Goal: Find specific page/section: Find specific page/section

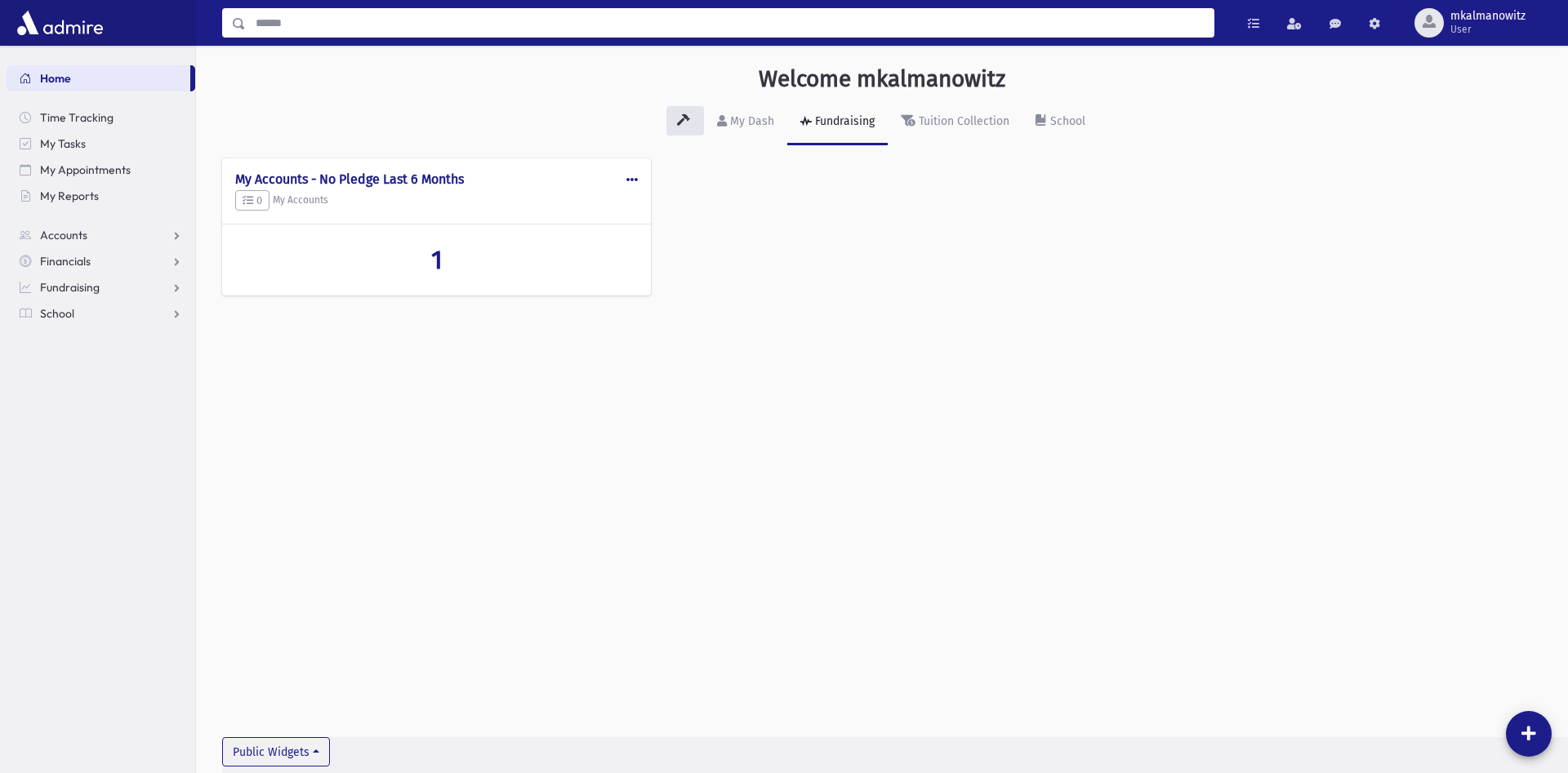
click at [488, 18] on input "Search" at bounding box center [729, 22] width 968 height 29
click at [519, 28] on input "Search" at bounding box center [729, 22] width 968 height 29
click at [63, 308] on span "School" at bounding box center [57, 313] width 34 height 15
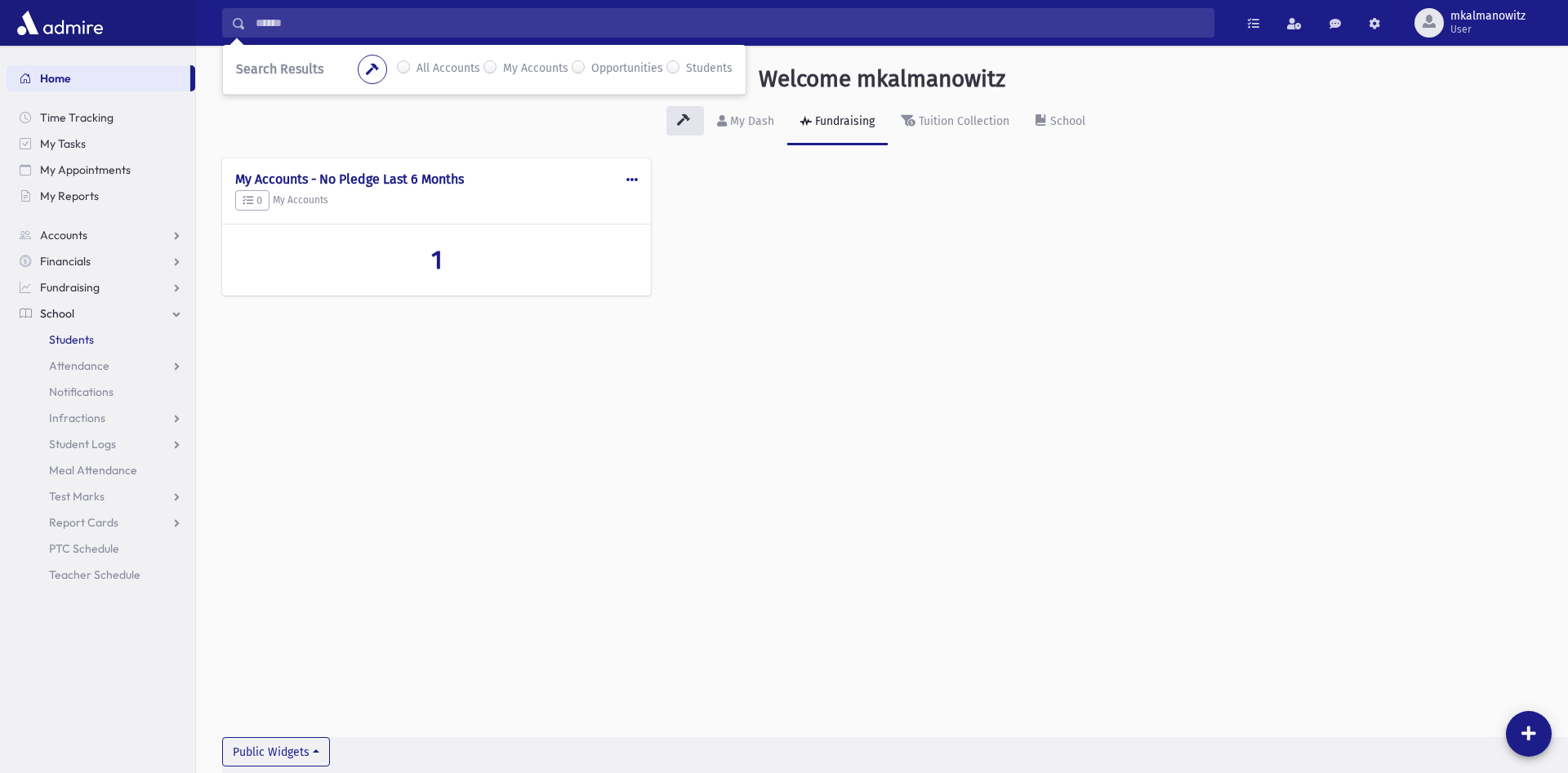
click at [75, 336] on span "Students" at bounding box center [71, 339] width 45 height 15
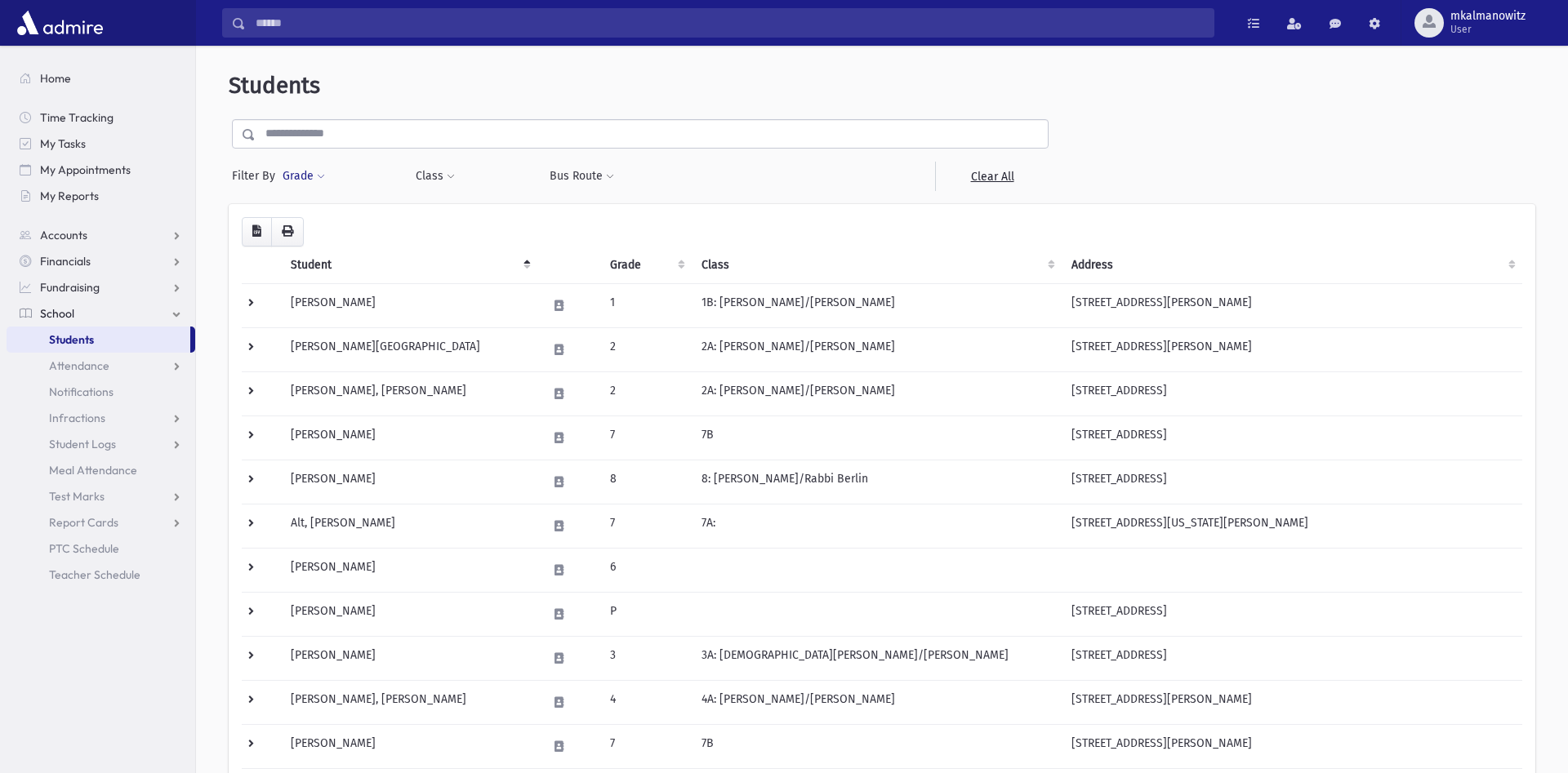
click at [318, 177] on span at bounding box center [321, 177] width 8 height 10
click at [330, 225] on ul at bounding box center [377, 222] width 170 height 24
type input "*"
select select "*"
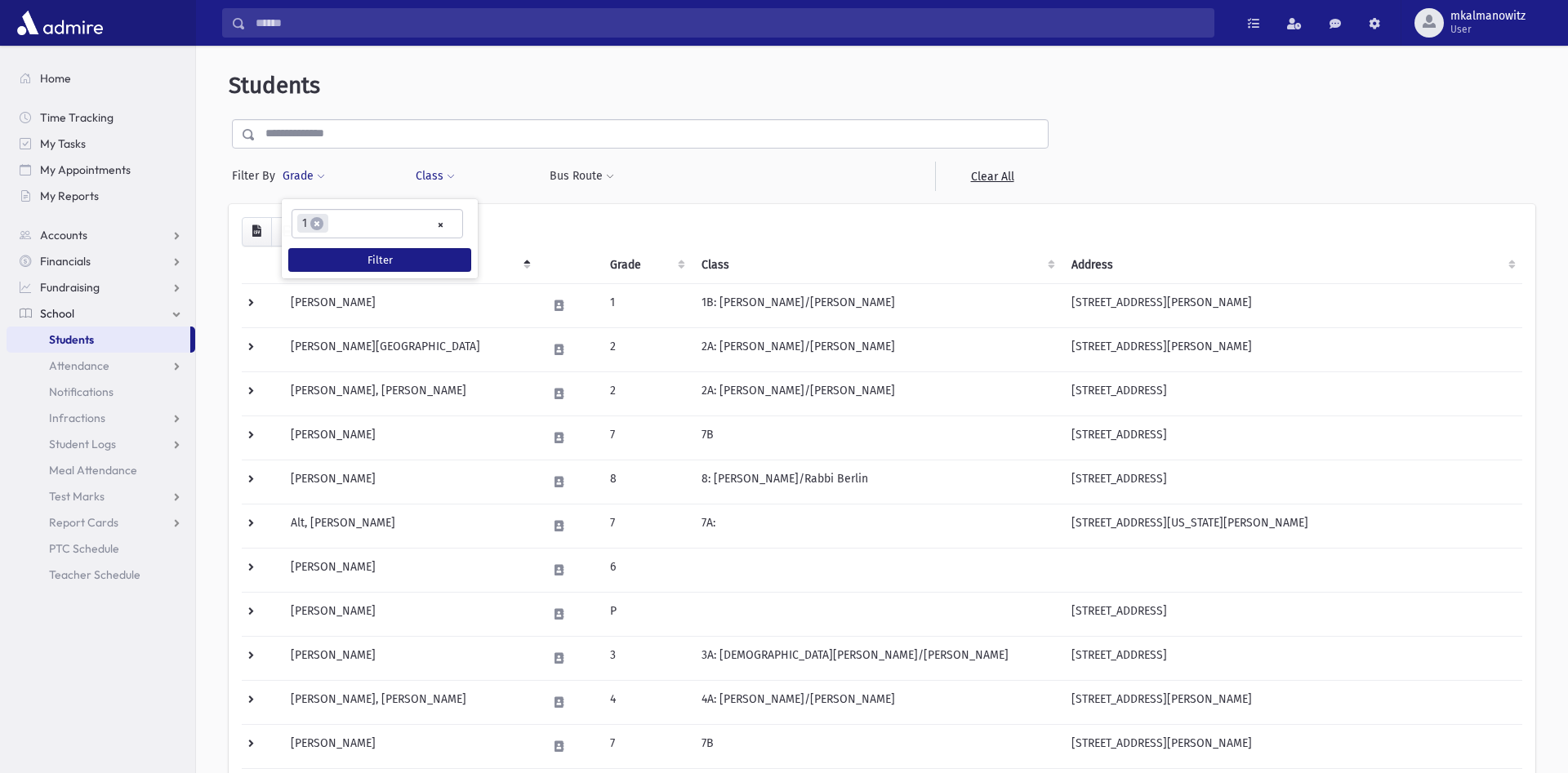
click at [446, 171] on button "Class" at bounding box center [435, 176] width 41 height 29
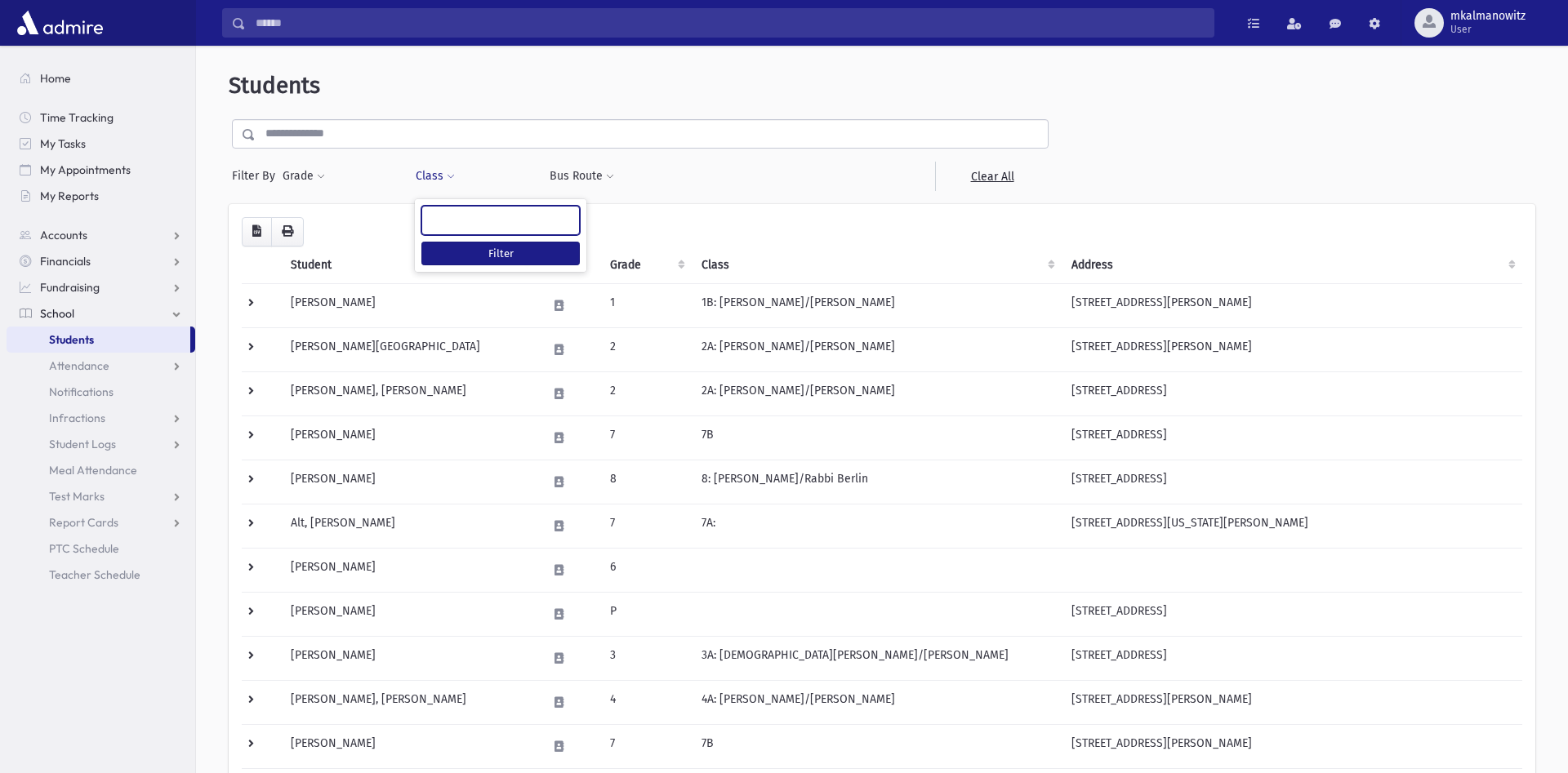
click at [461, 217] on ul at bounding box center [501, 218] width 156 height 24
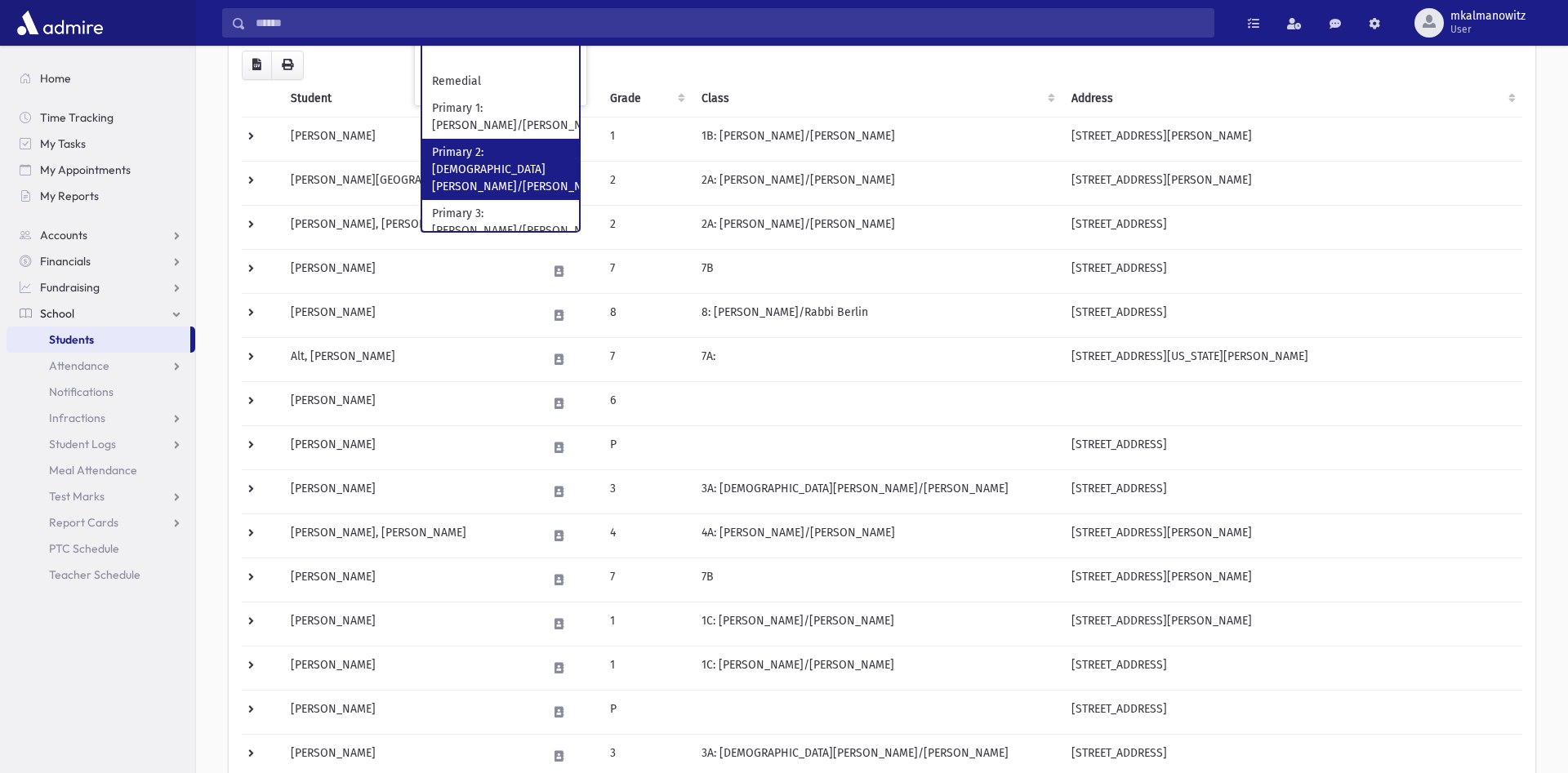
scroll to position [83, 0]
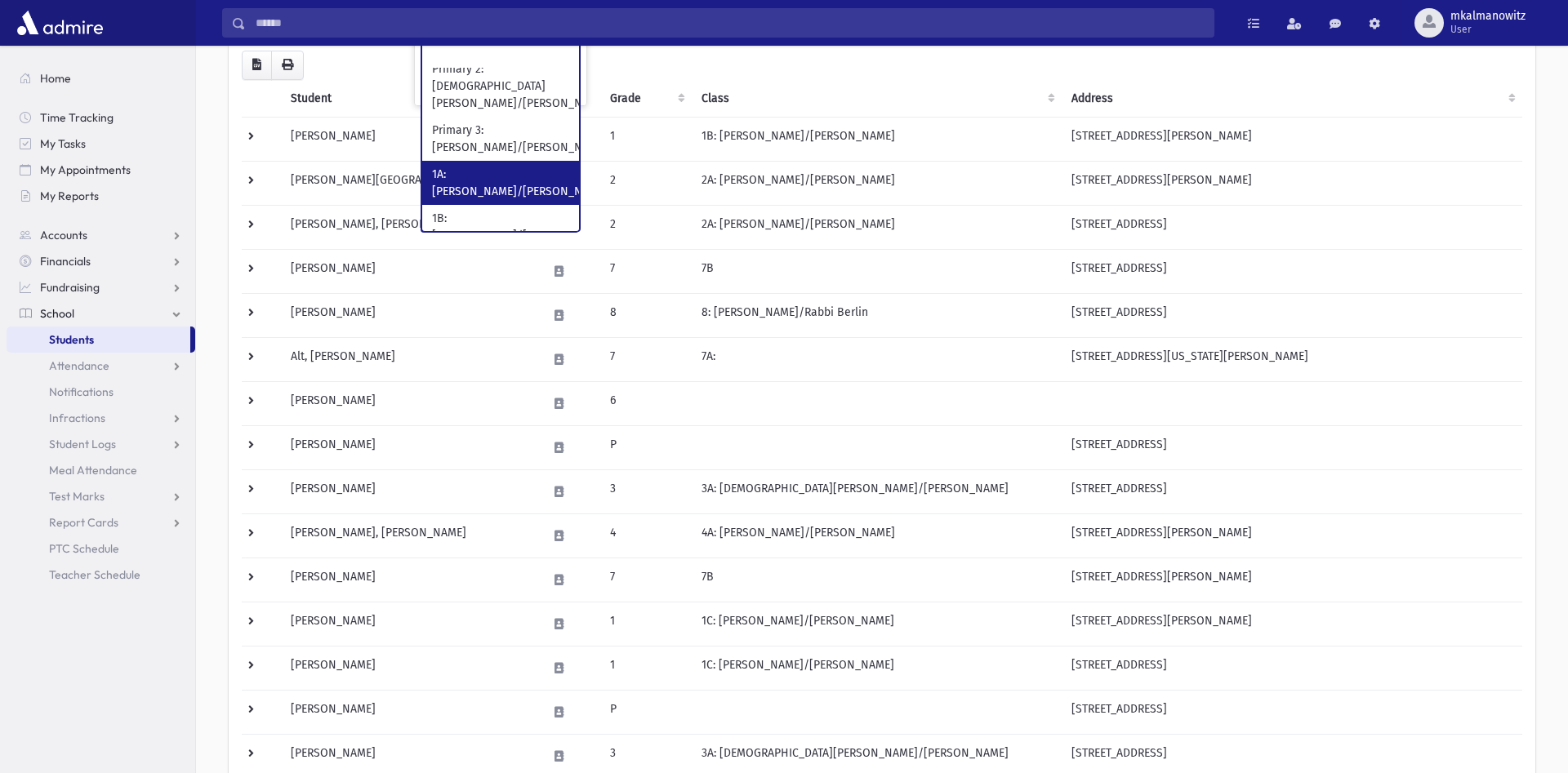
select select "*"
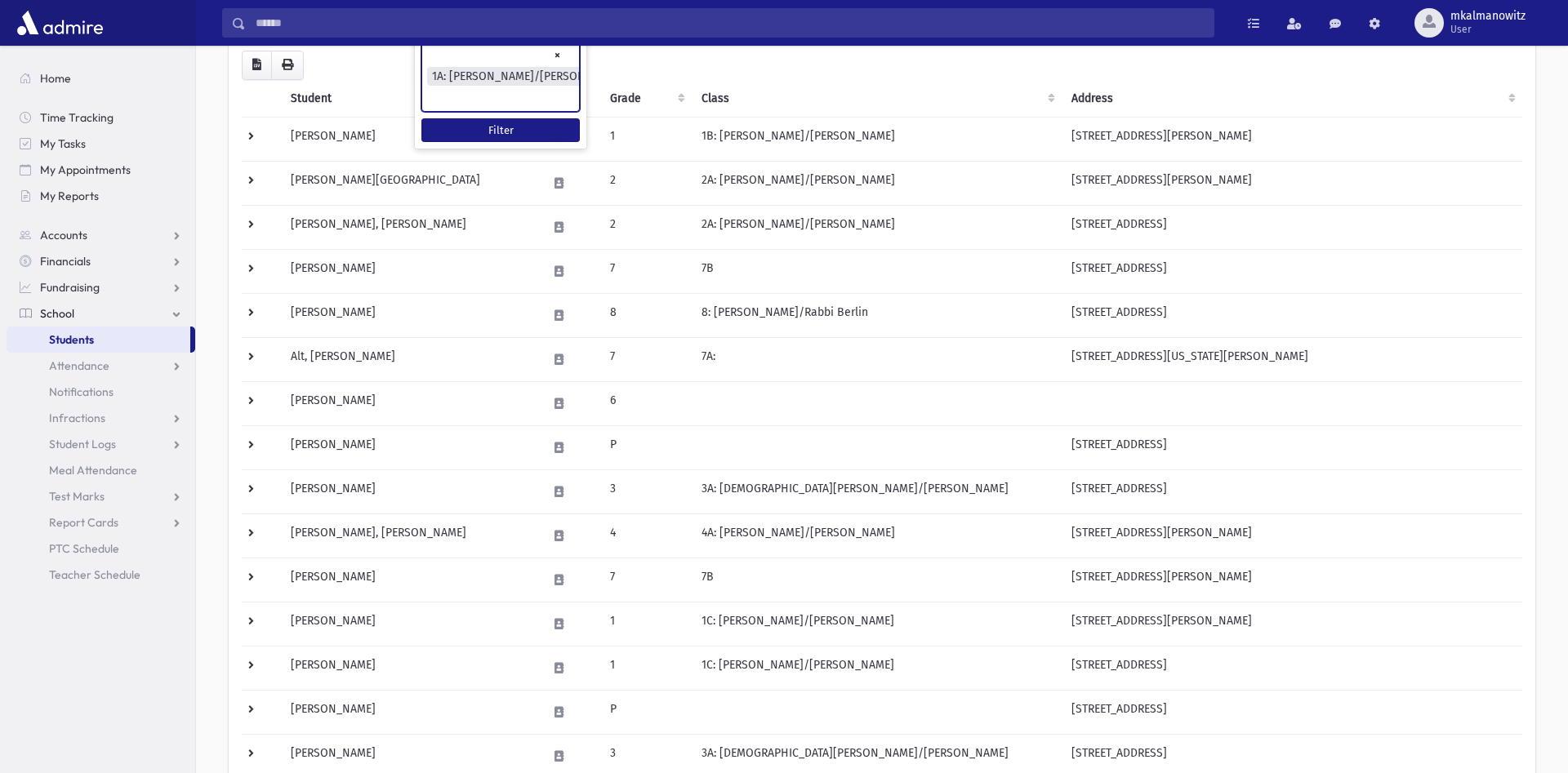
scroll to position [68, 0]
click at [503, 127] on button "Filter" at bounding box center [501, 130] width 158 height 23
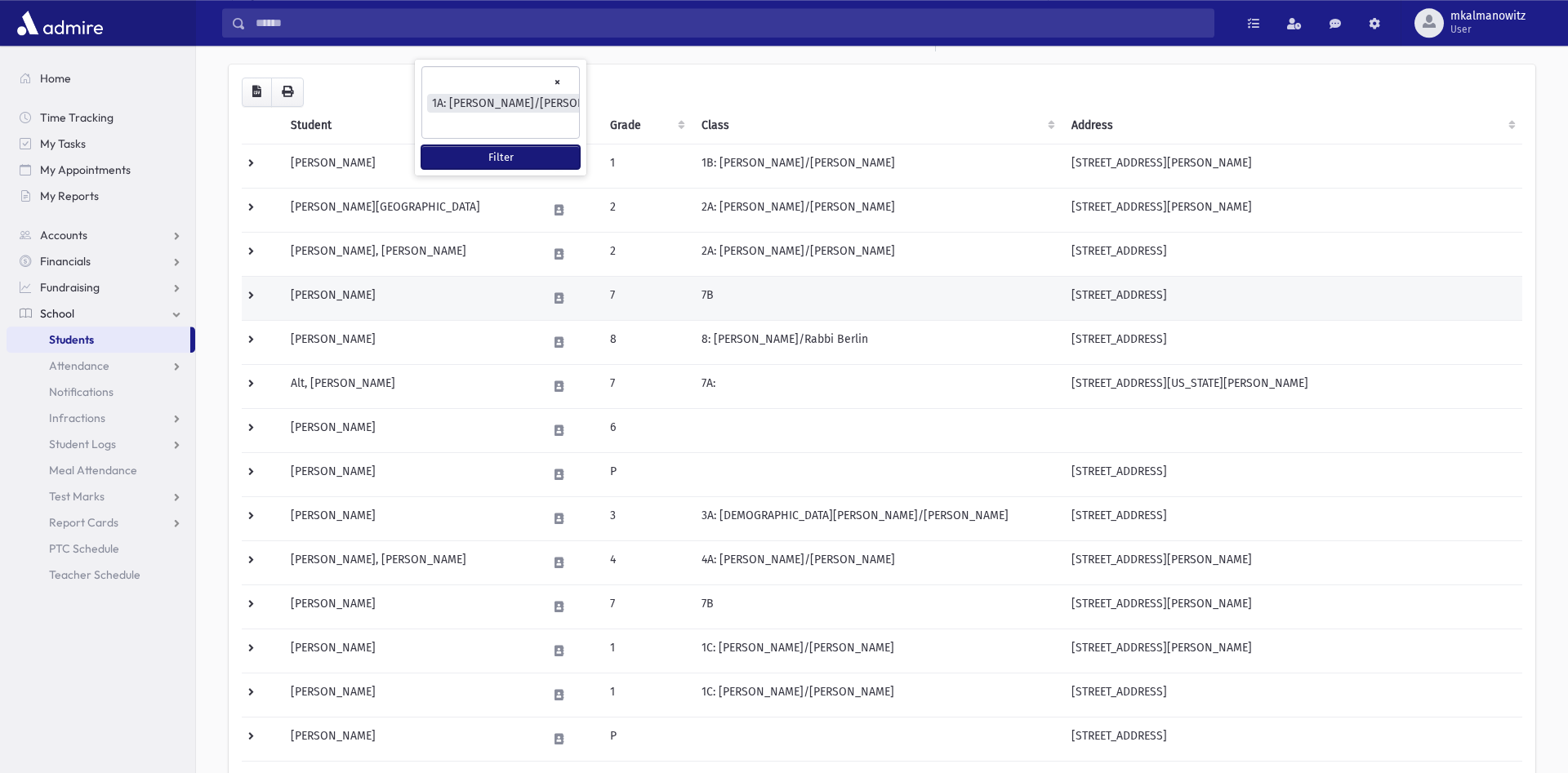
scroll to position [83, 0]
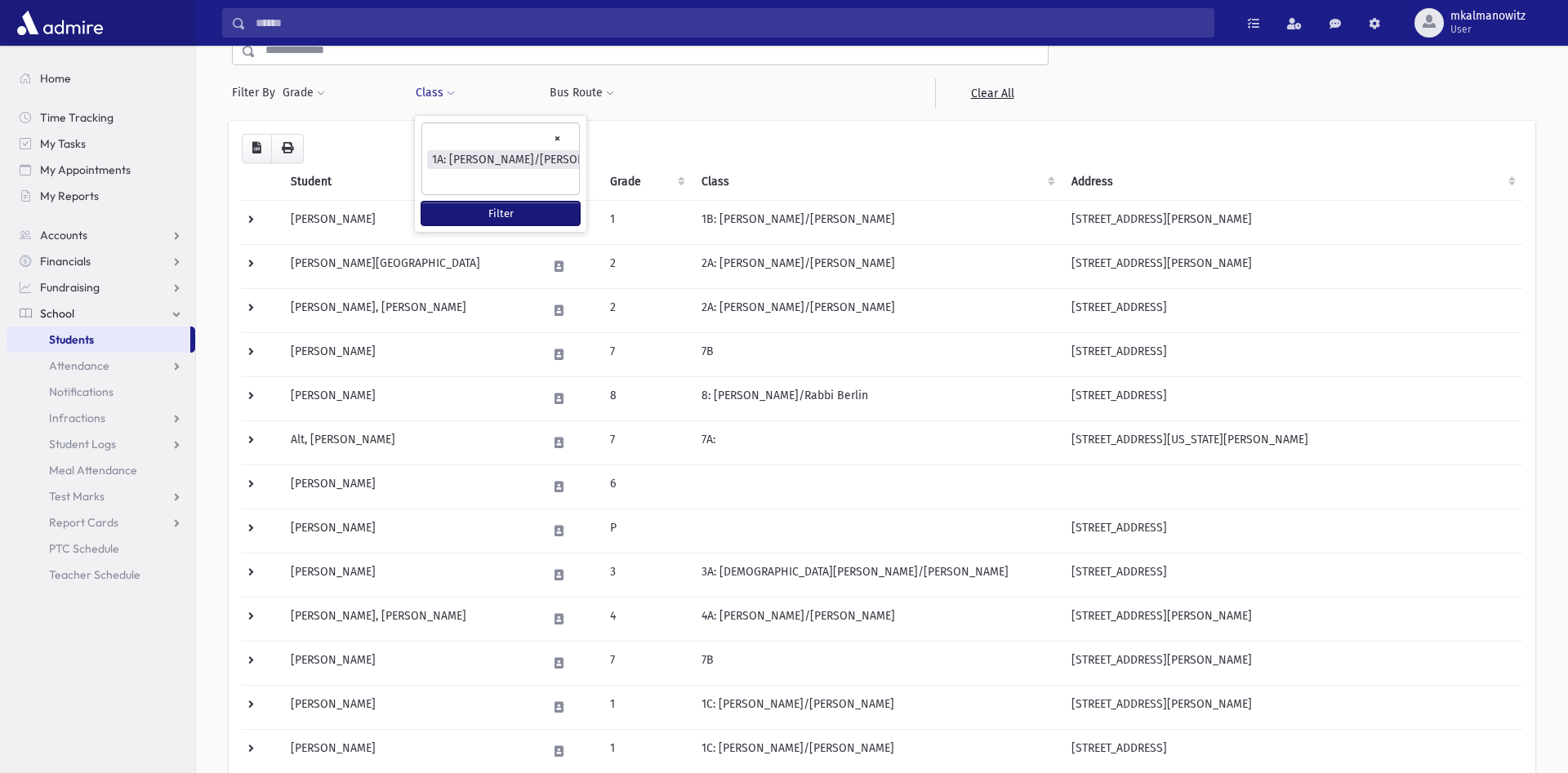
click at [484, 212] on button "Filter" at bounding box center [501, 213] width 158 height 23
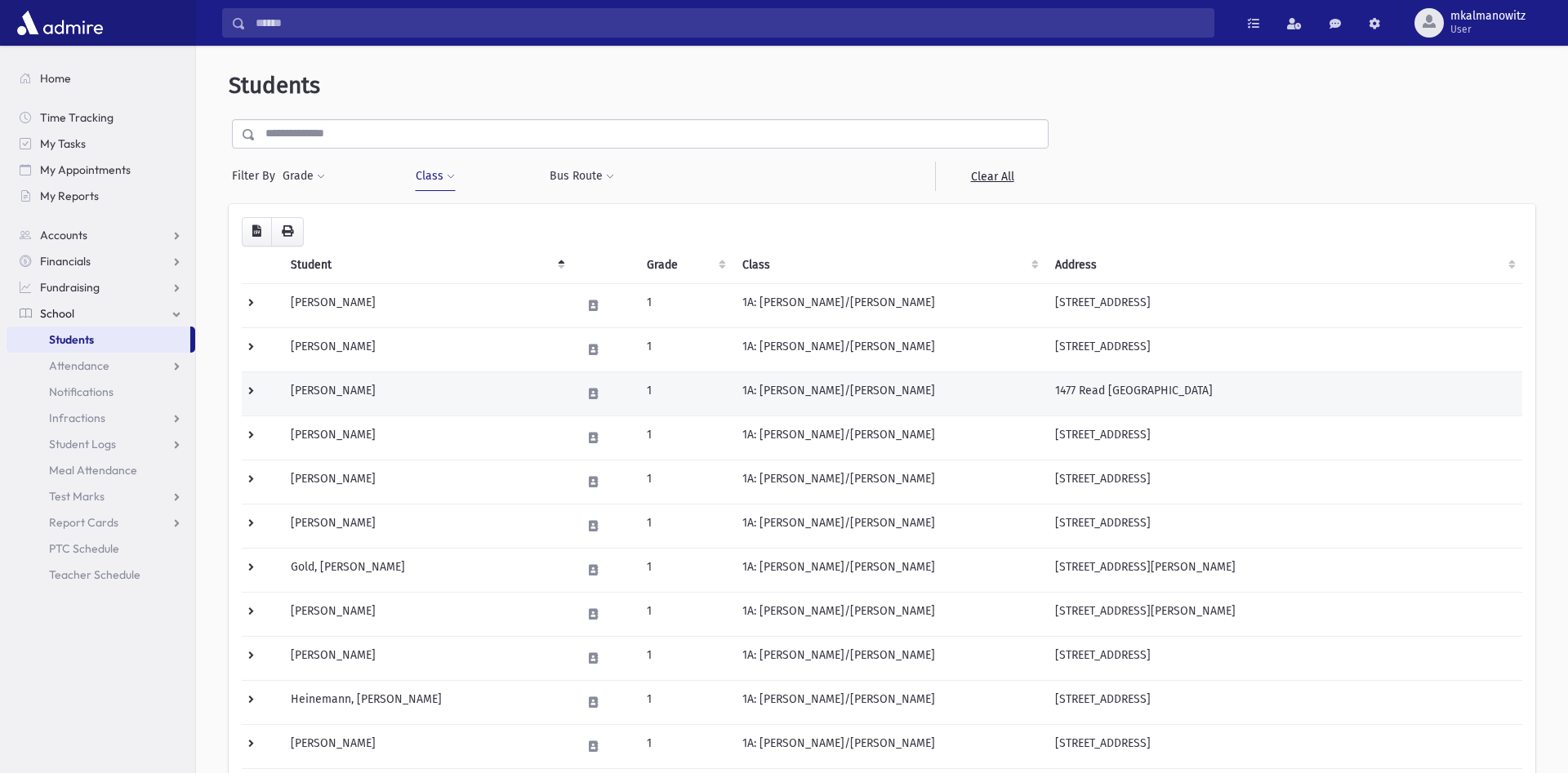
click at [248, 394] on td at bounding box center [261, 393] width 39 height 44
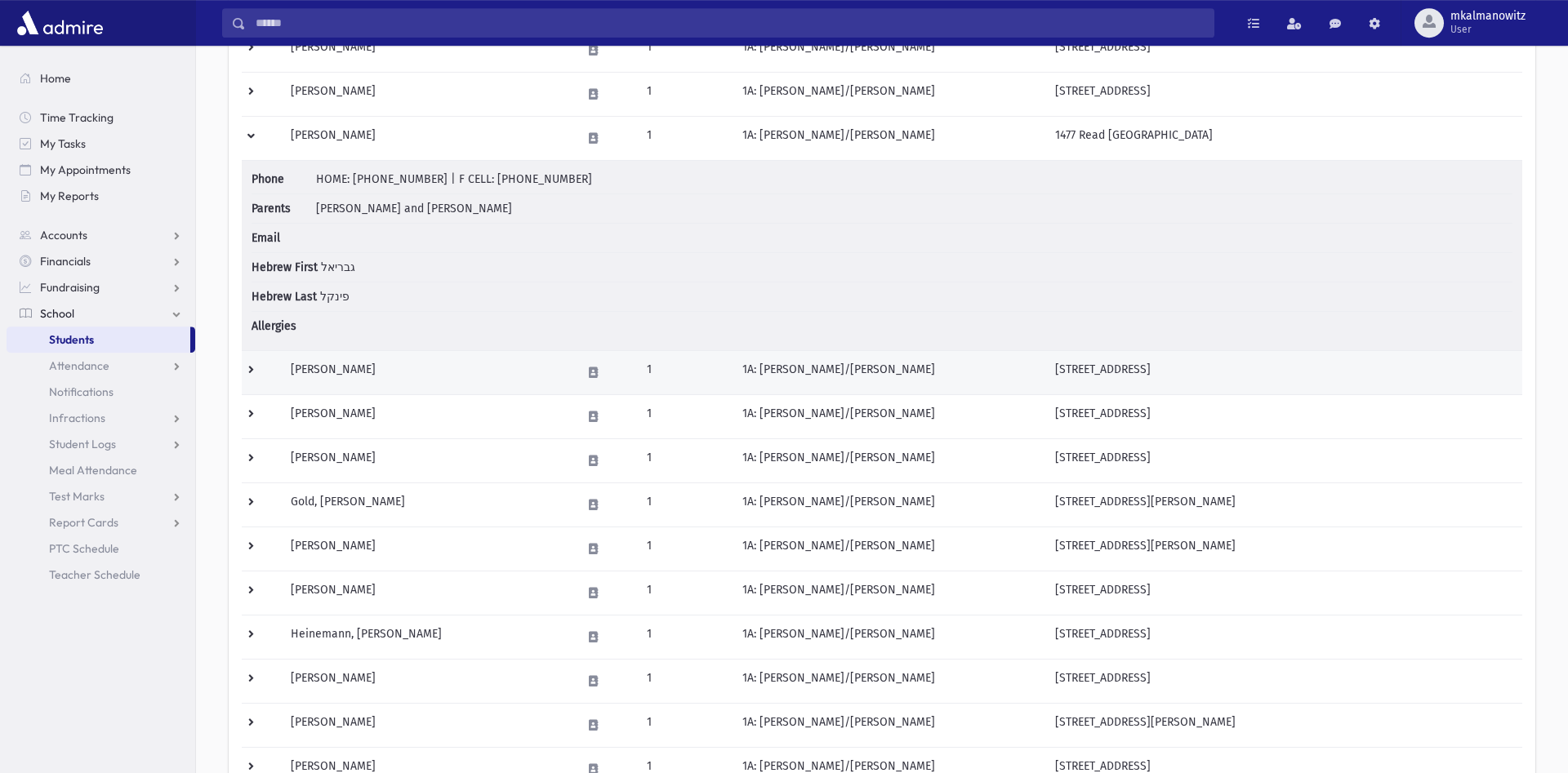
scroll to position [250, 0]
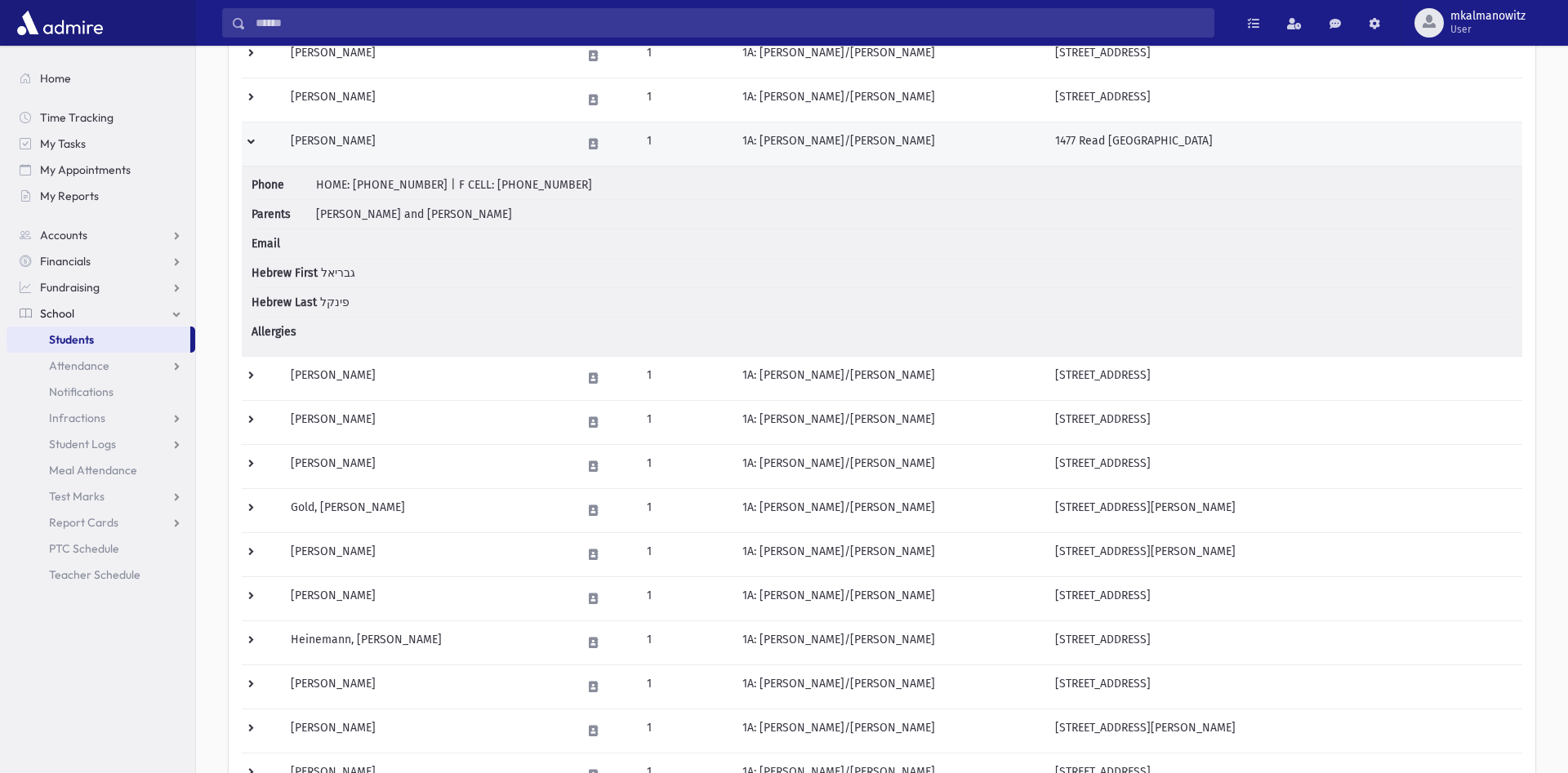
click at [251, 141] on td at bounding box center [261, 143] width 39 height 44
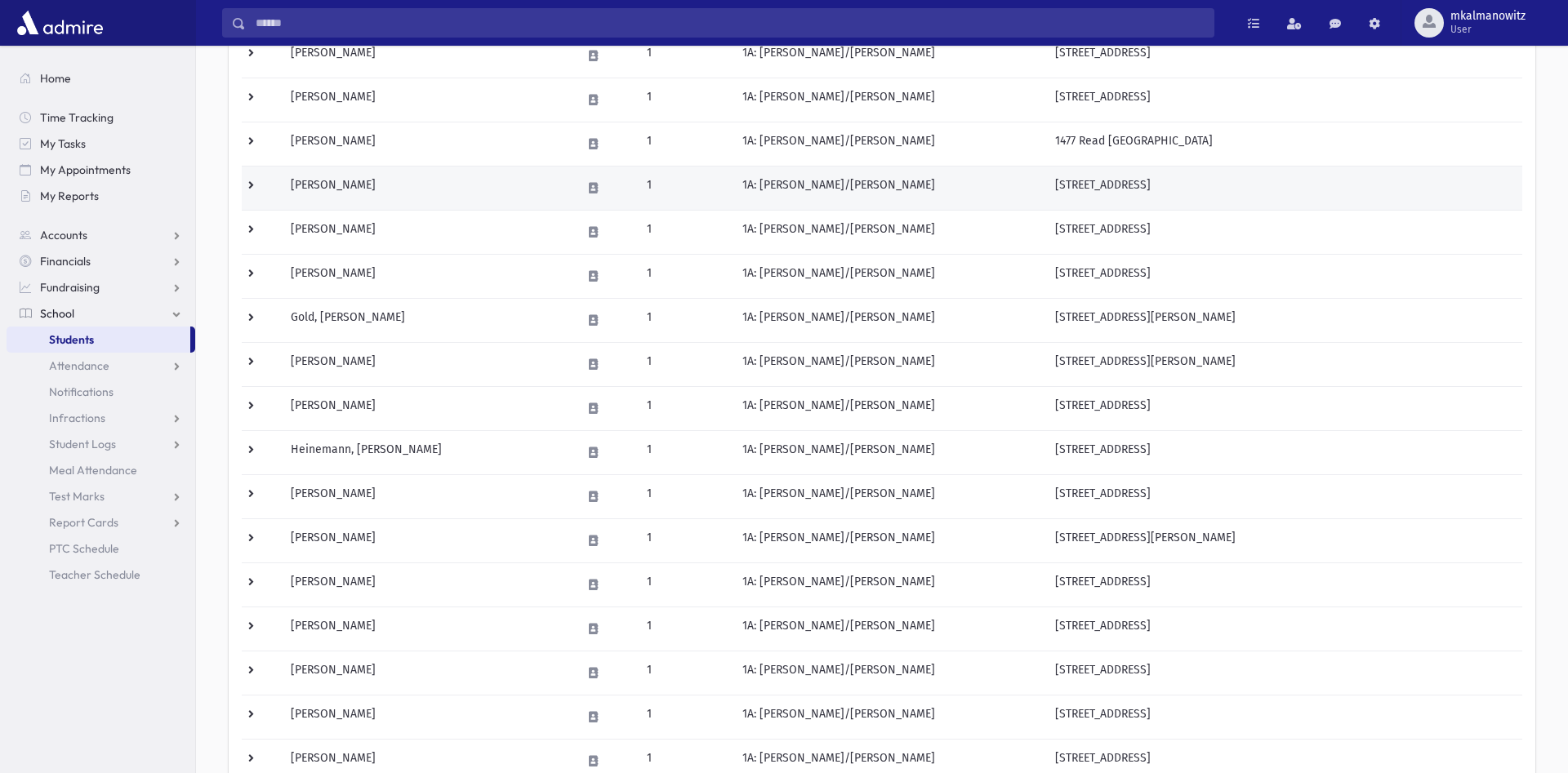
click at [249, 187] on td at bounding box center [261, 188] width 39 height 44
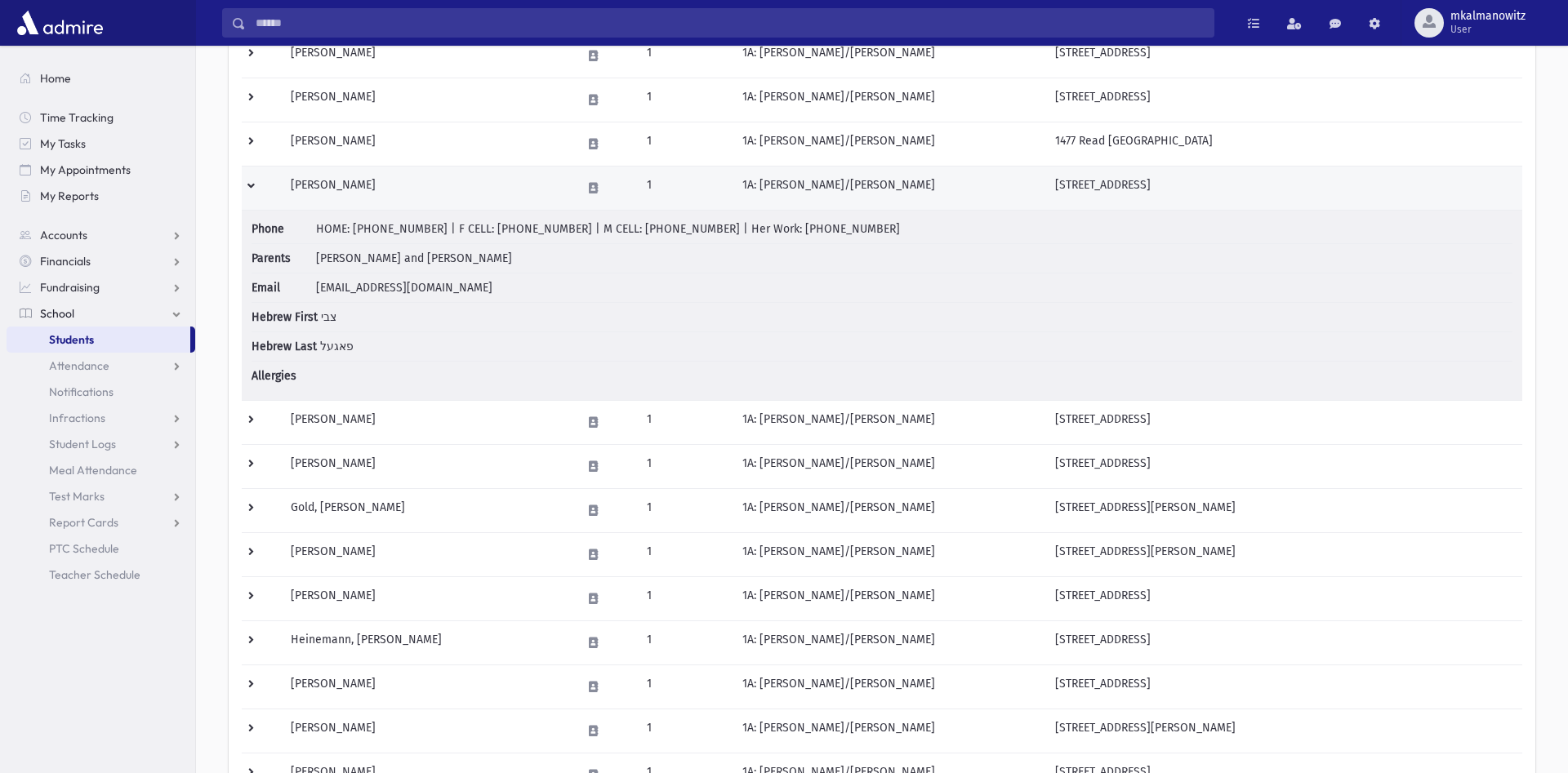
click at [250, 185] on td at bounding box center [261, 188] width 39 height 44
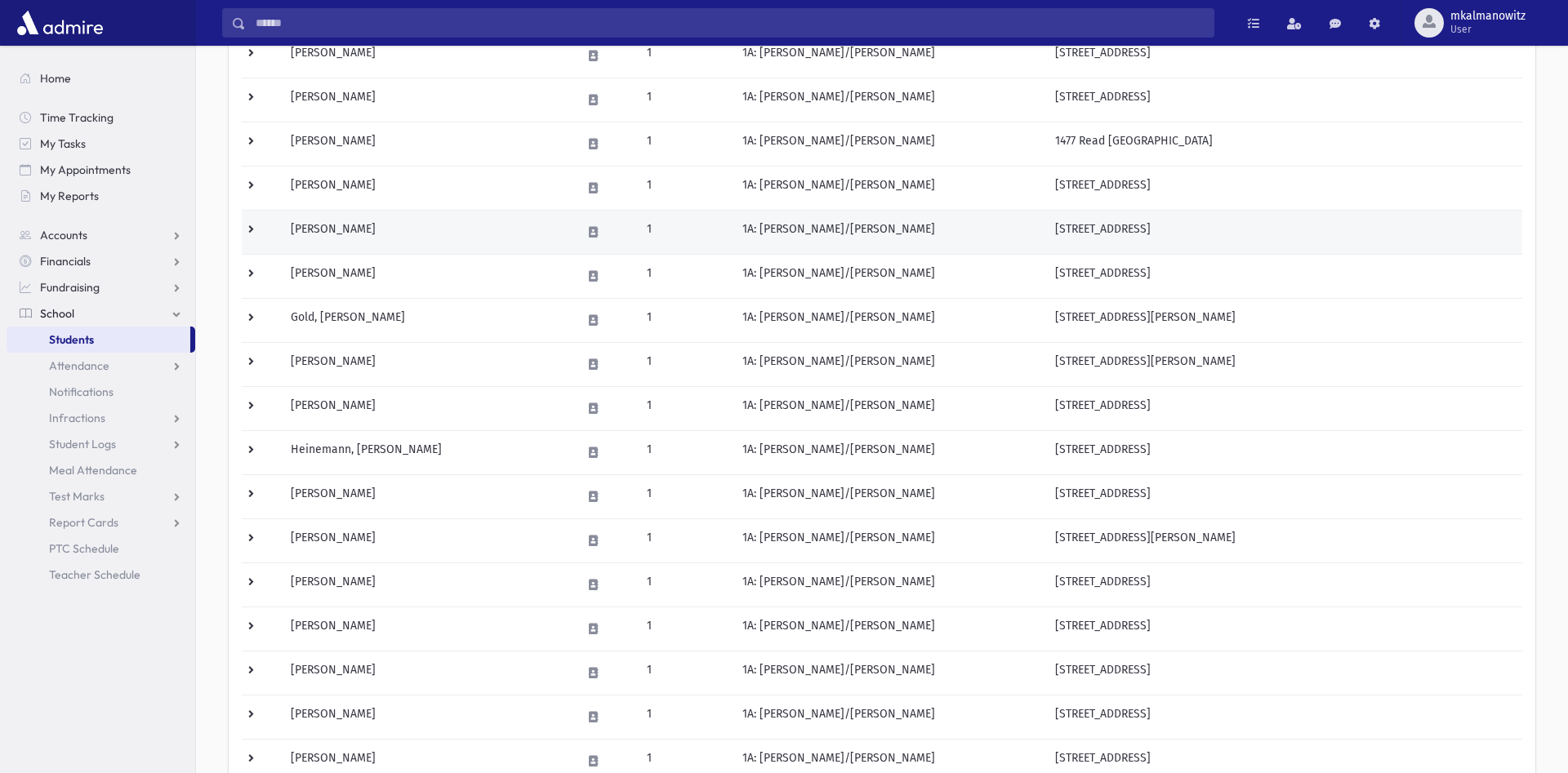
click at [250, 226] on td at bounding box center [261, 232] width 39 height 44
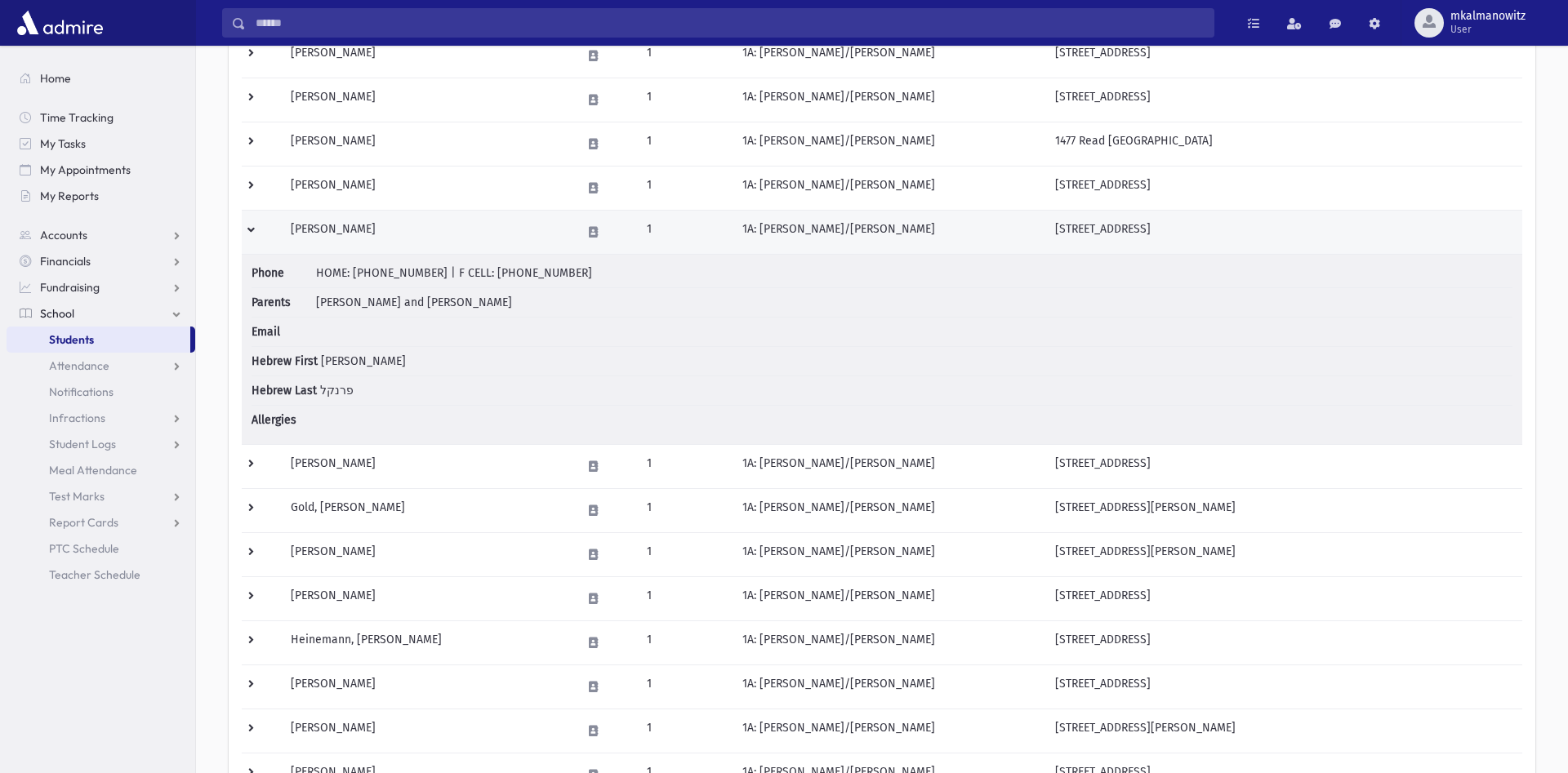
click at [250, 226] on td at bounding box center [261, 232] width 39 height 44
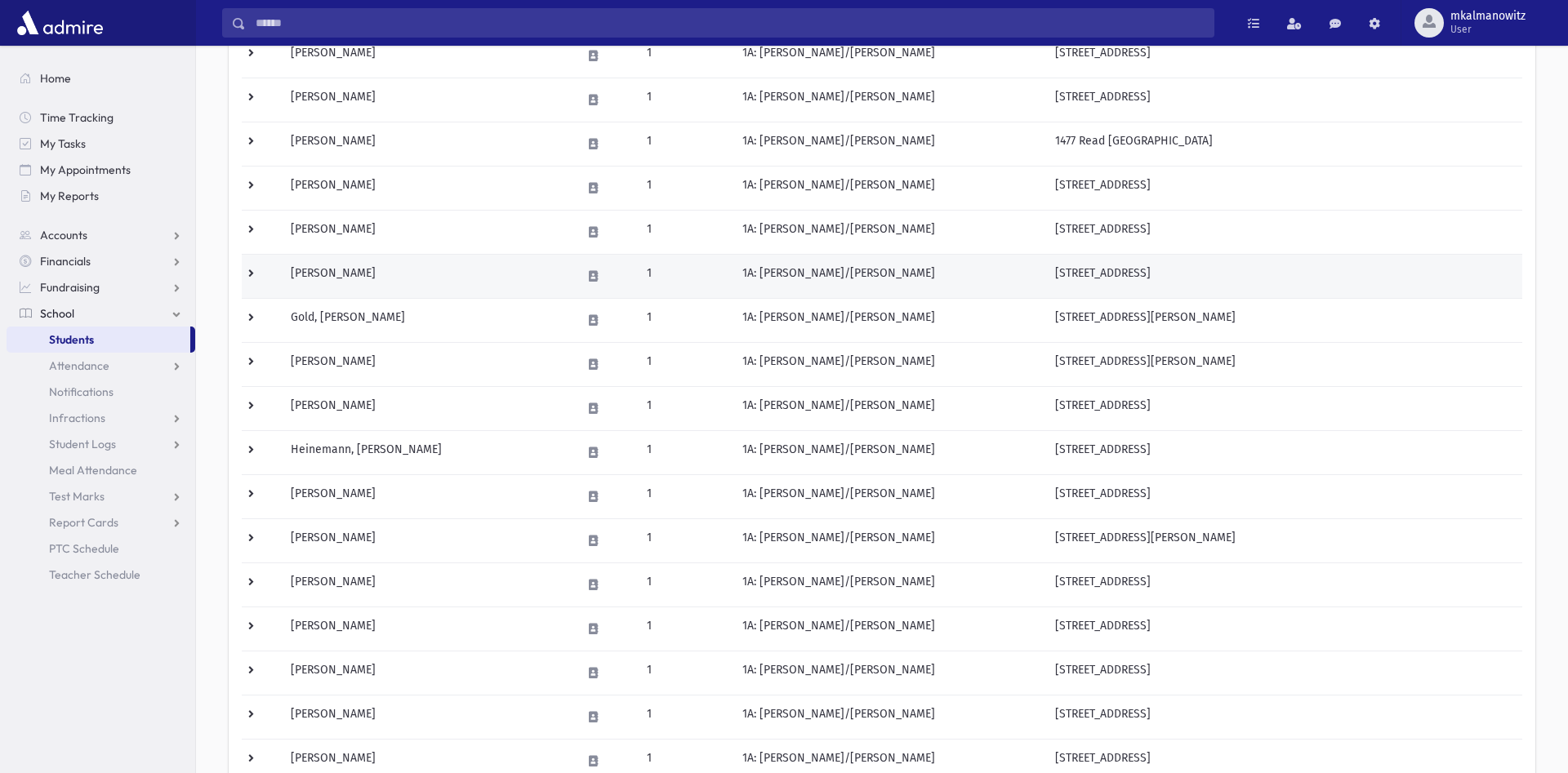
click at [251, 276] on td at bounding box center [261, 276] width 39 height 44
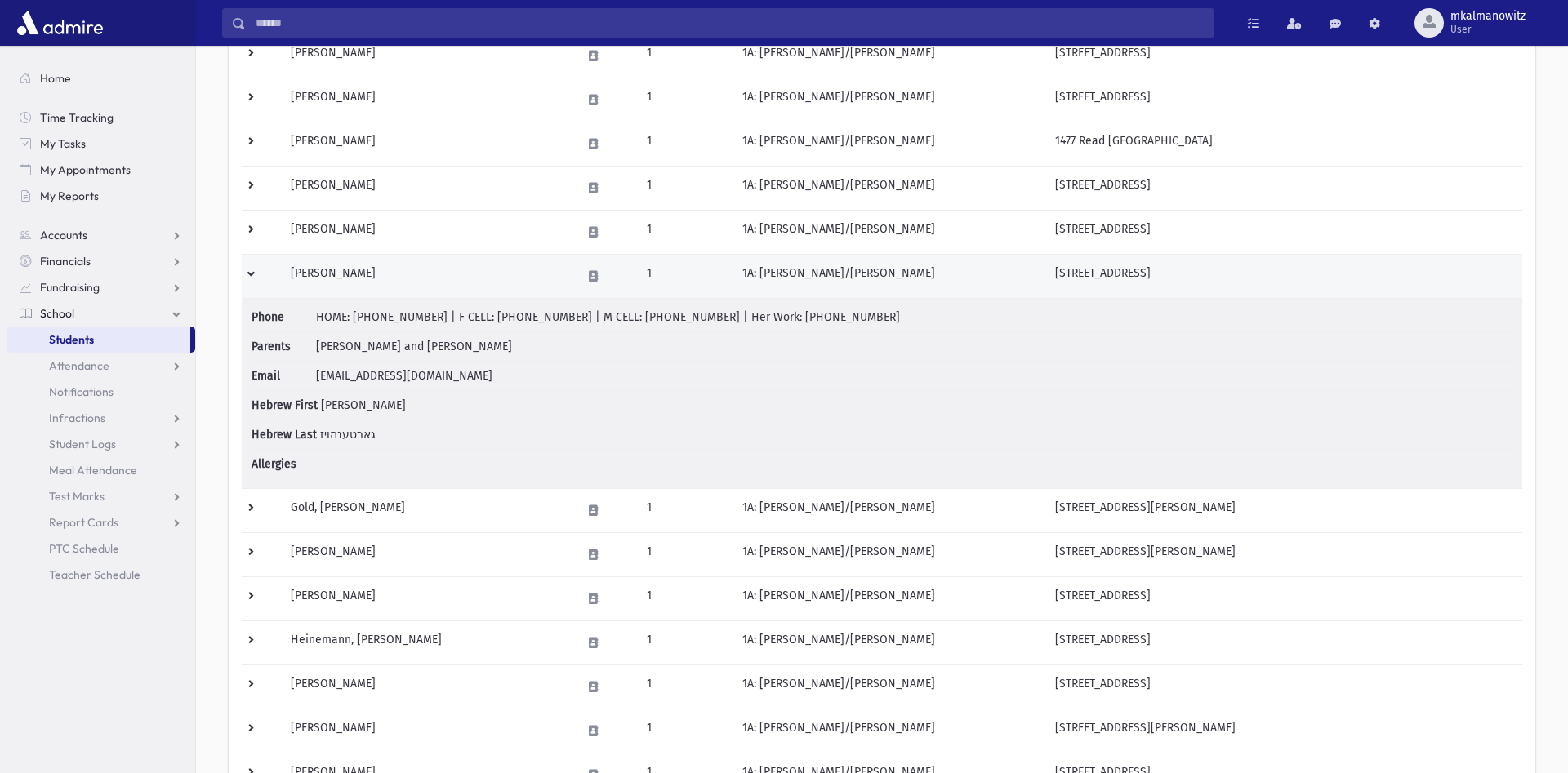
click at [252, 274] on td at bounding box center [261, 276] width 39 height 44
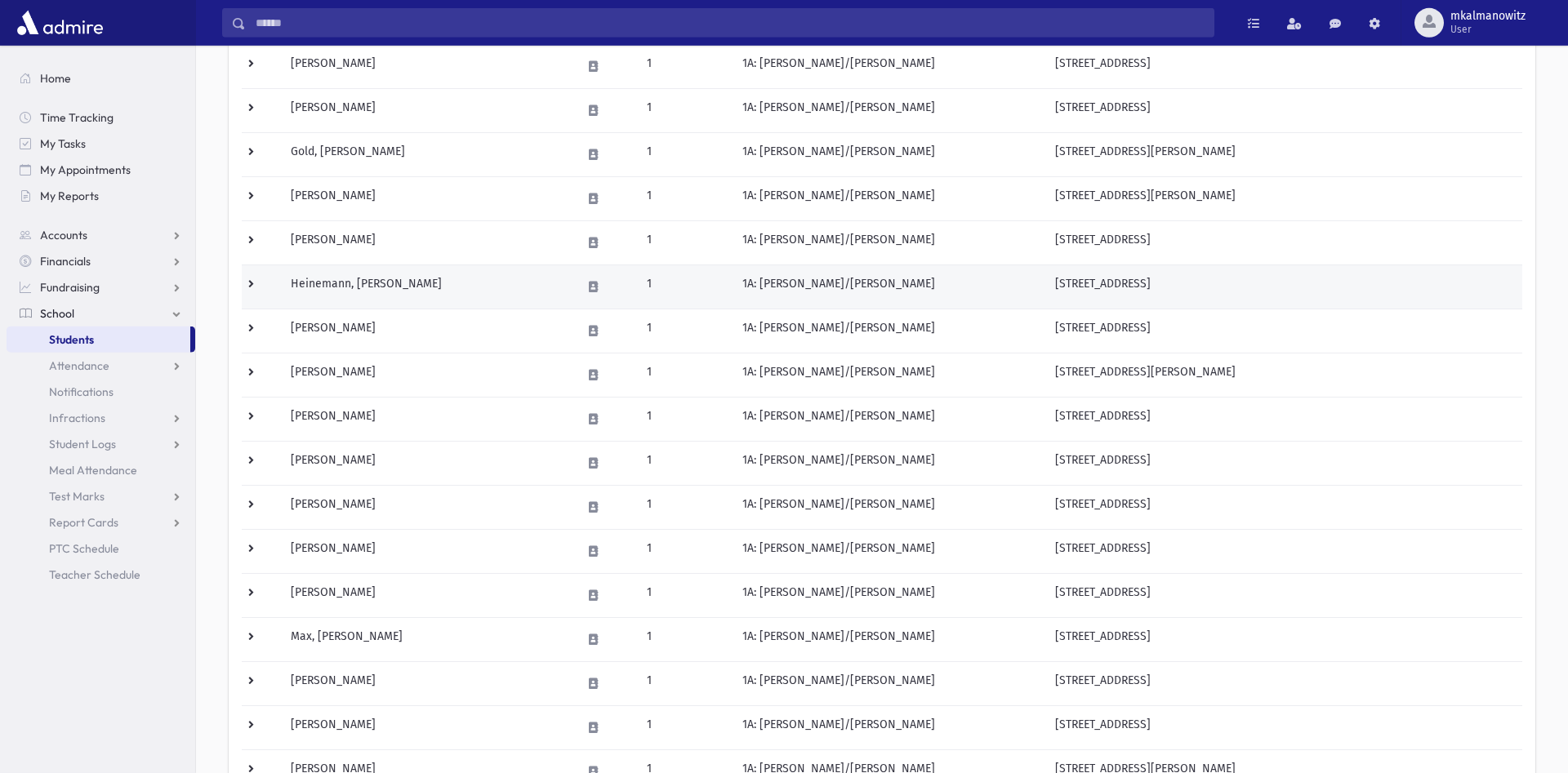
scroll to position [416, 0]
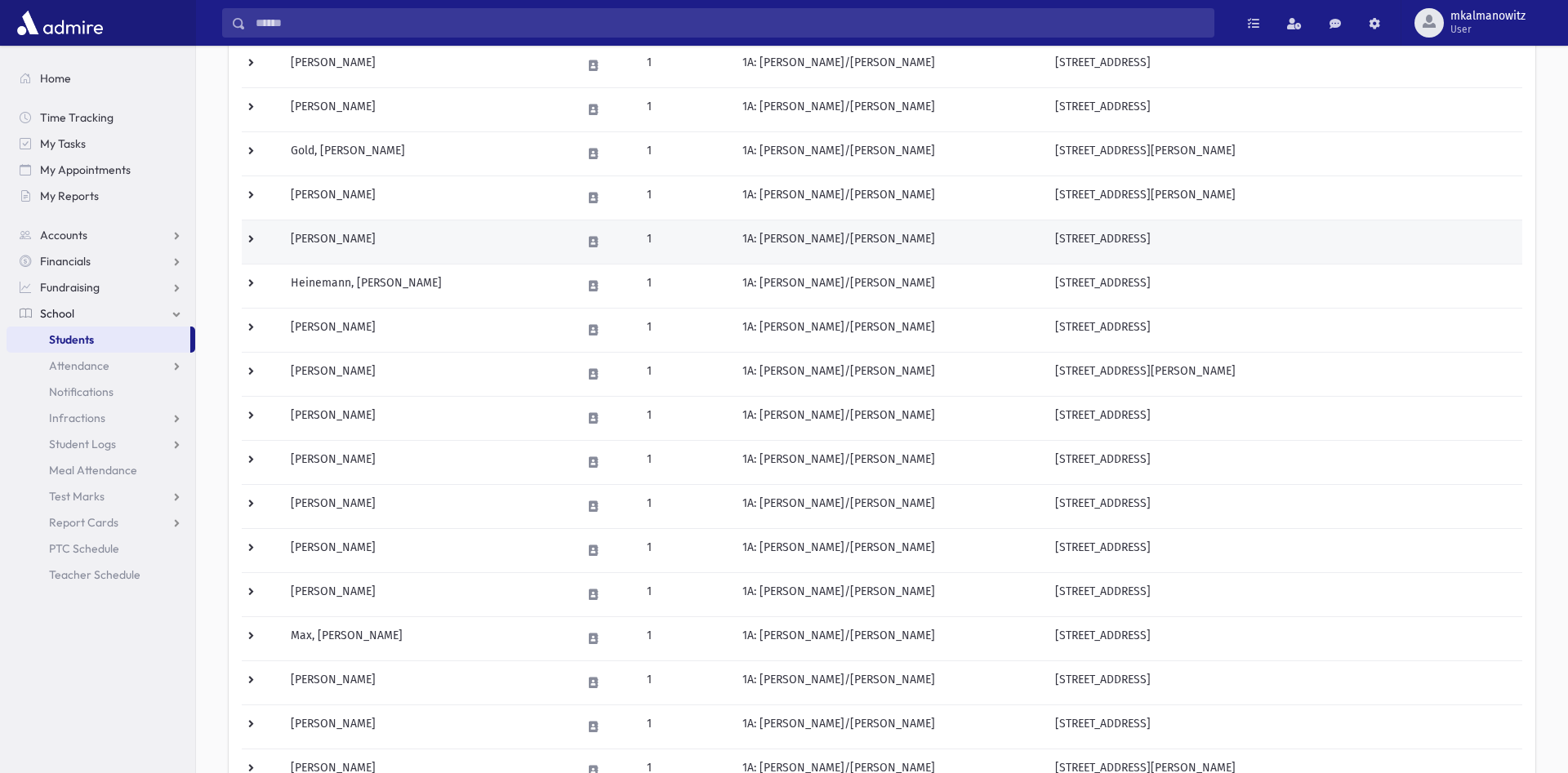
click at [249, 238] on td at bounding box center [261, 241] width 39 height 44
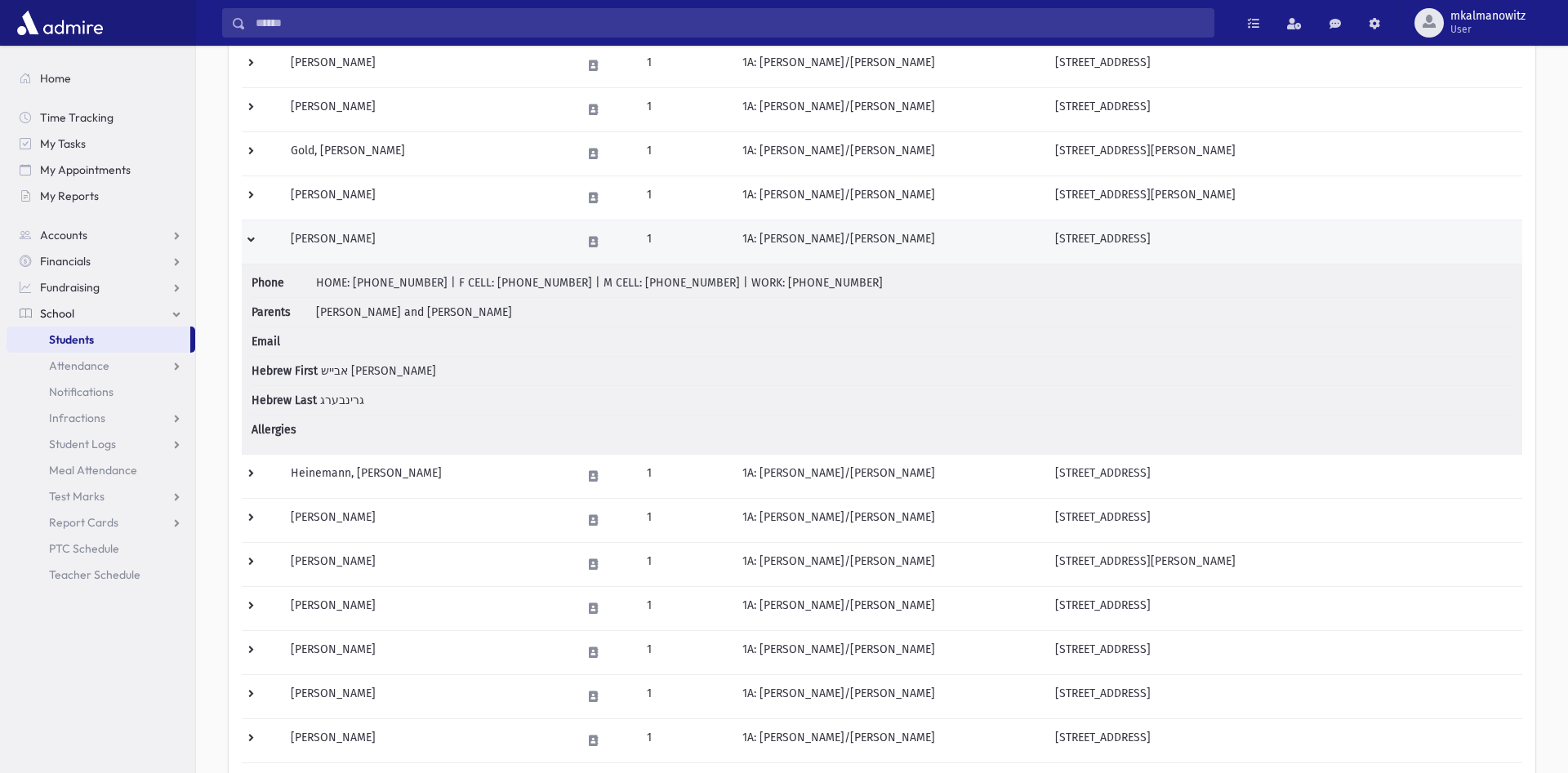
click at [251, 238] on td at bounding box center [261, 241] width 39 height 44
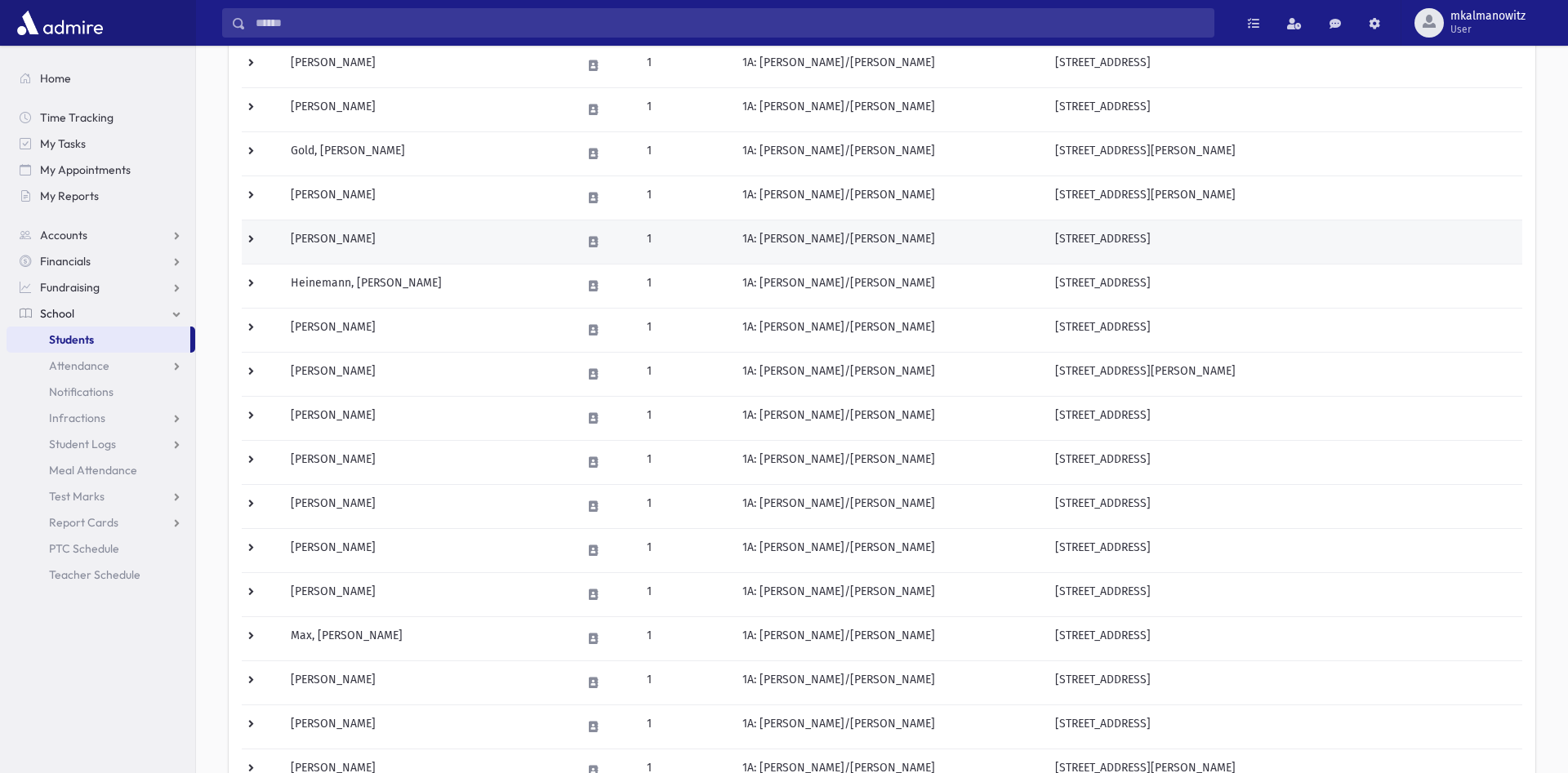
click at [248, 236] on td at bounding box center [261, 241] width 39 height 44
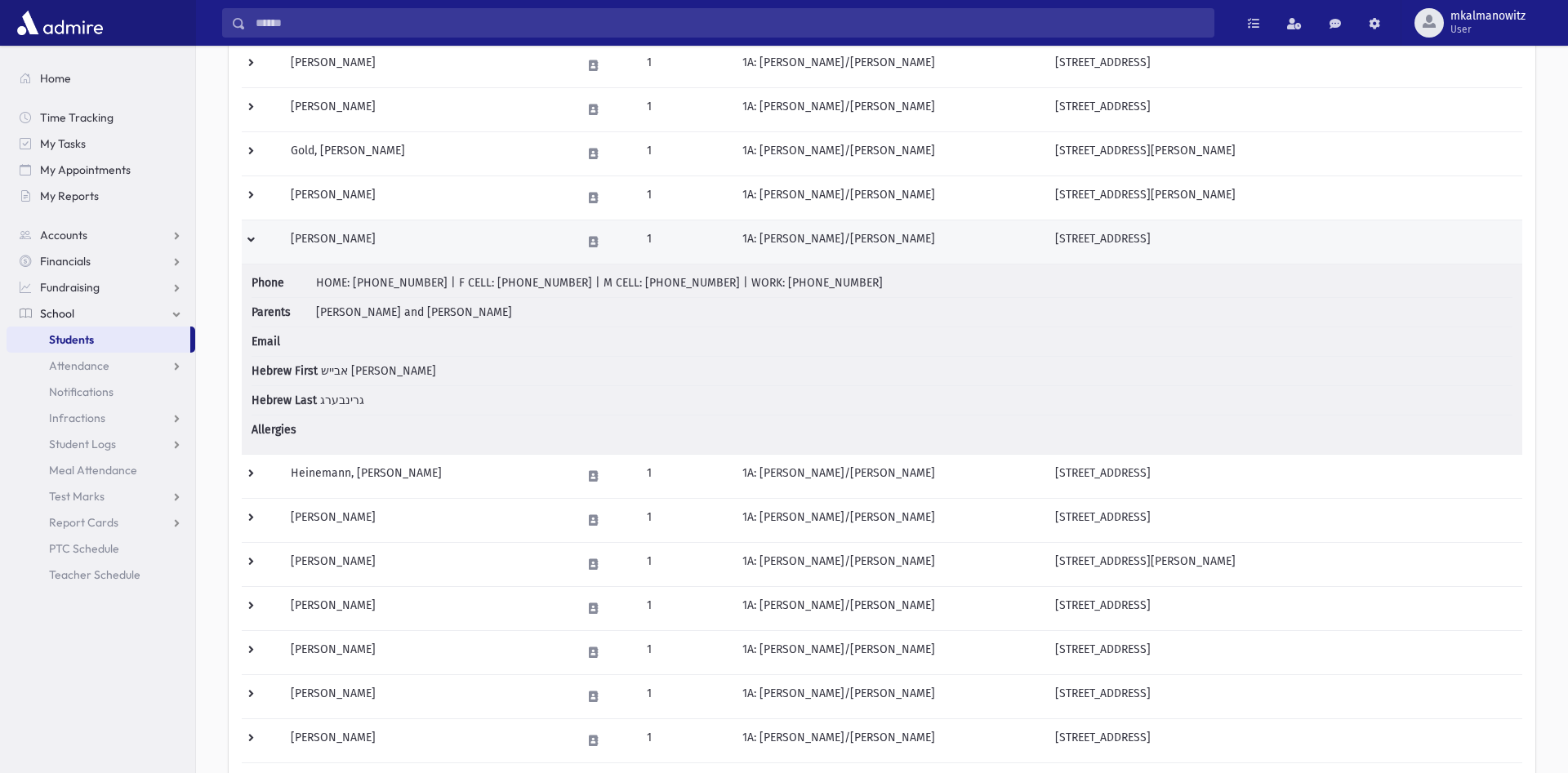
click at [800, 231] on td "1A: [PERSON_NAME]/[PERSON_NAME]" at bounding box center [889, 241] width 313 height 44
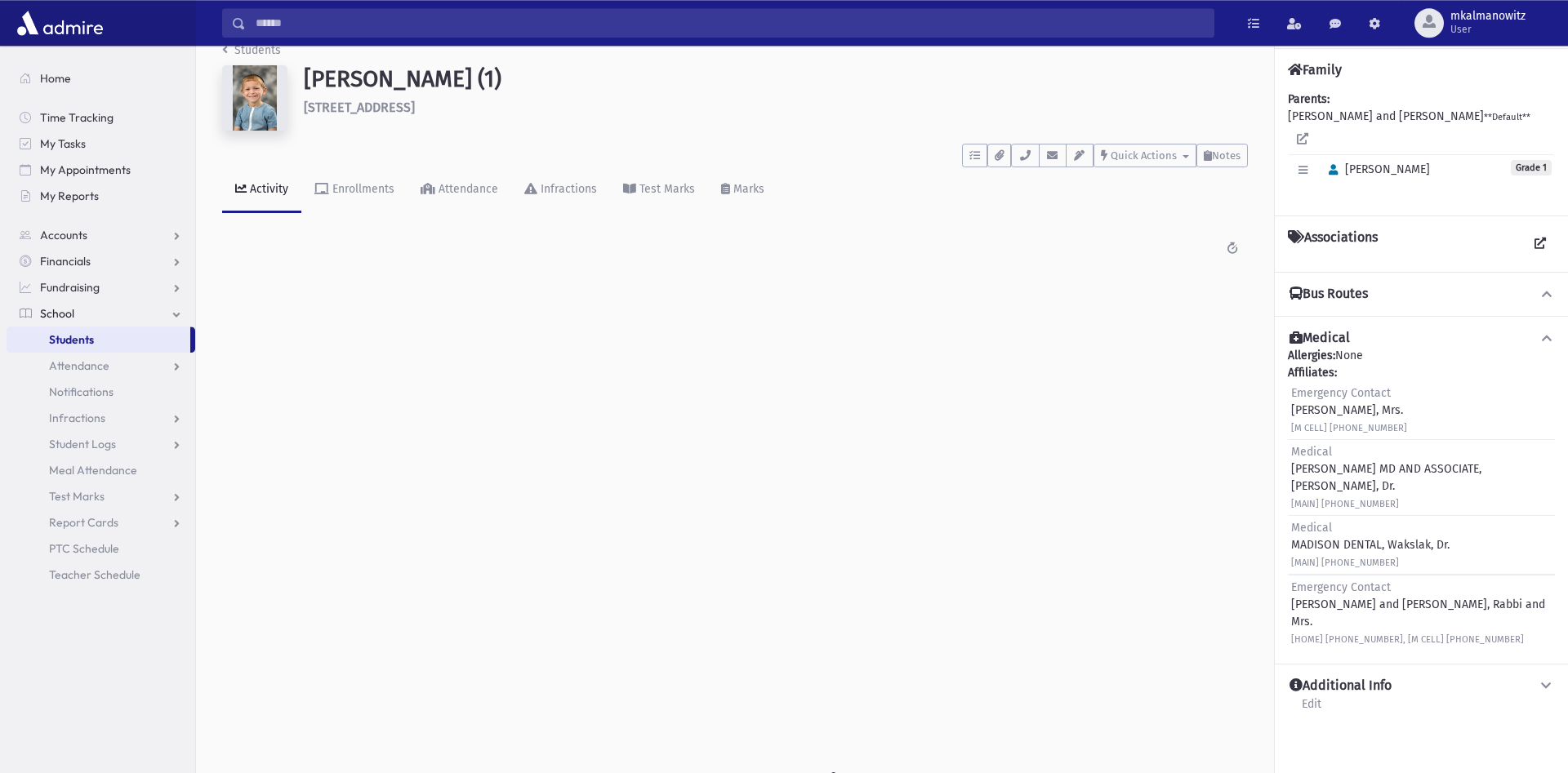
scroll to position [37, 0]
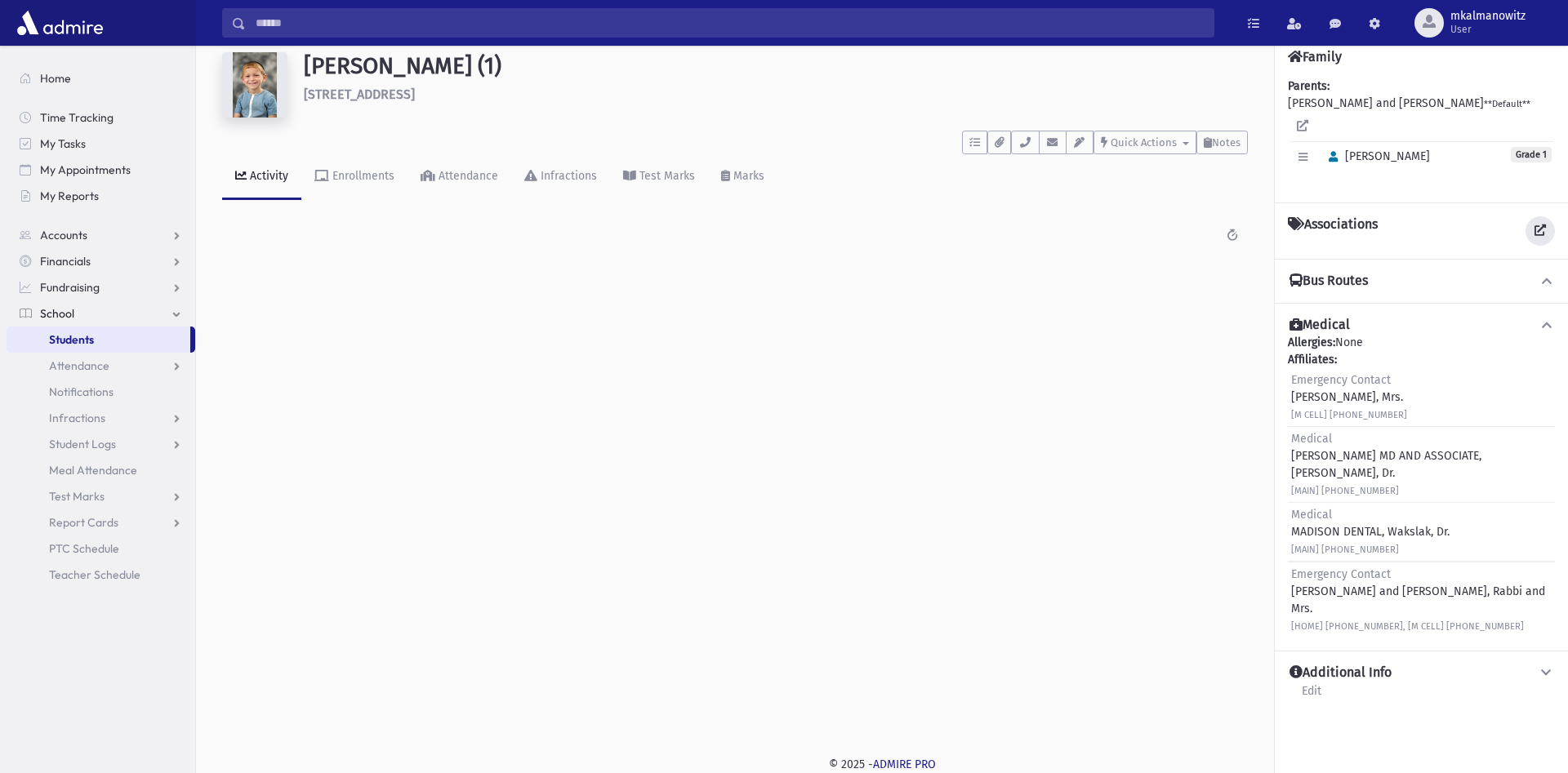
click at [1540, 230] on icon at bounding box center [1541, 231] width 12 height 12
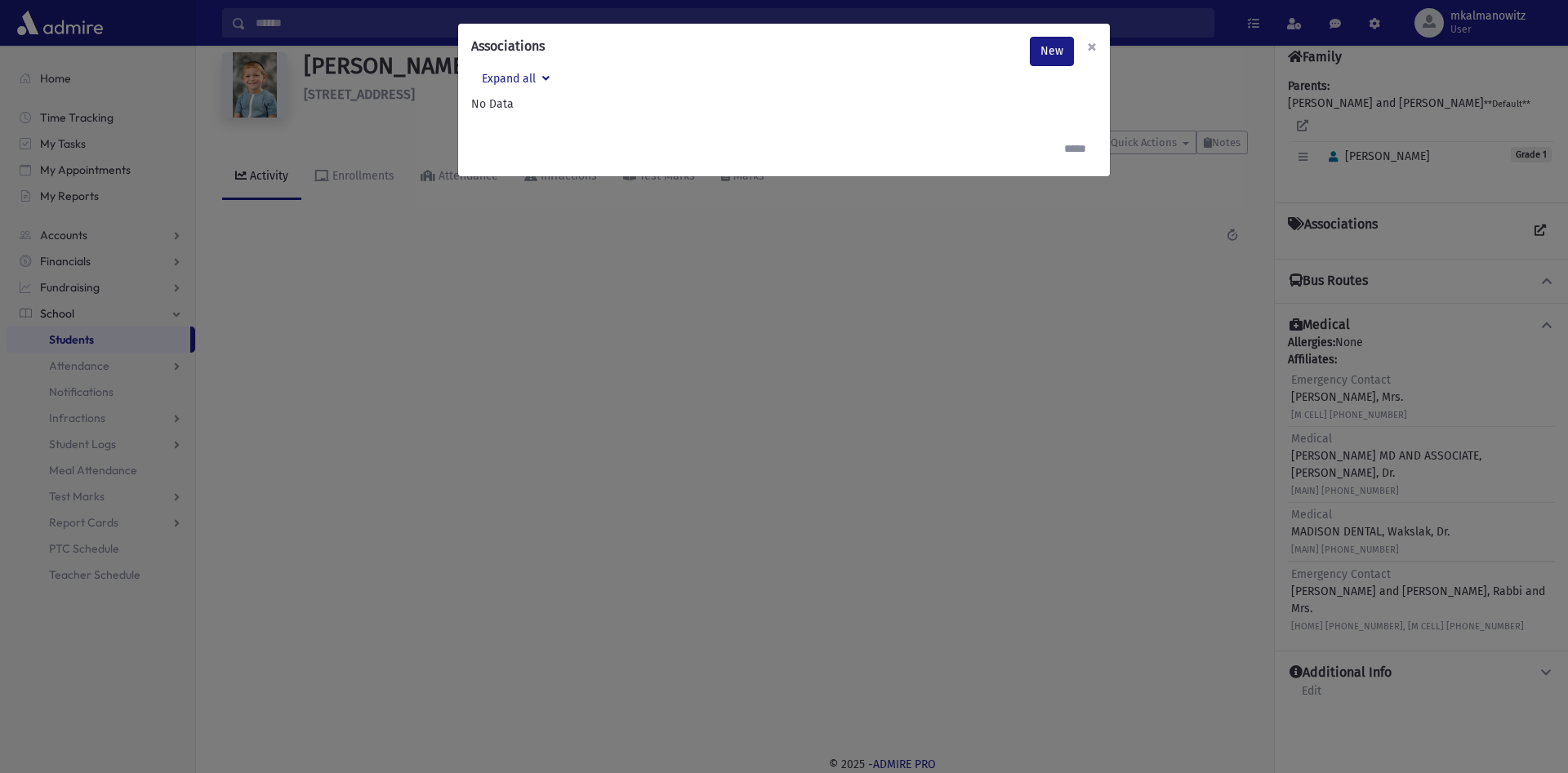
click at [1091, 42] on span "×" at bounding box center [1092, 46] width 10 height 22
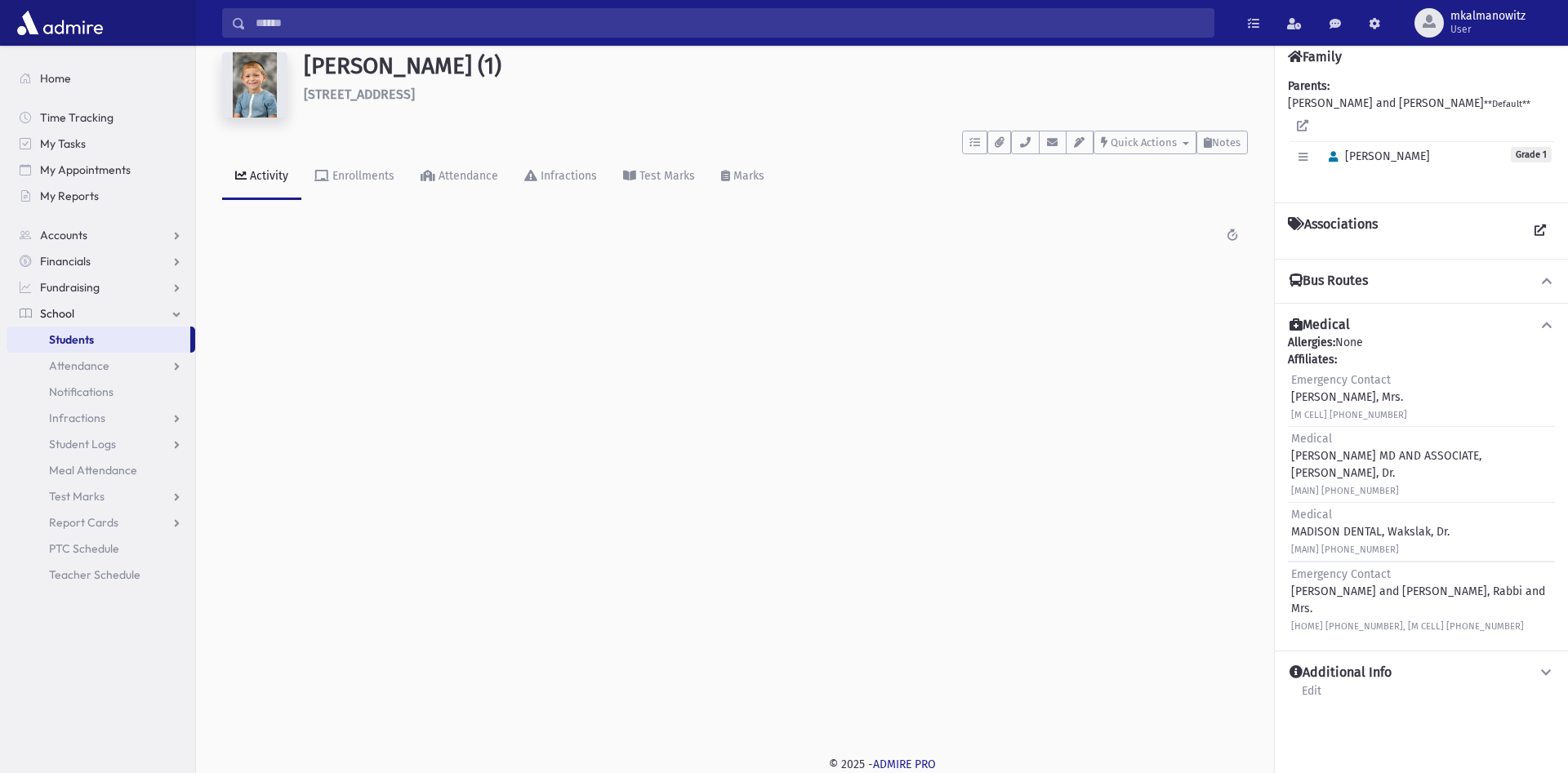
click at [1548, 667] on icon at bounding box center [1546, 673] width 15 height 12
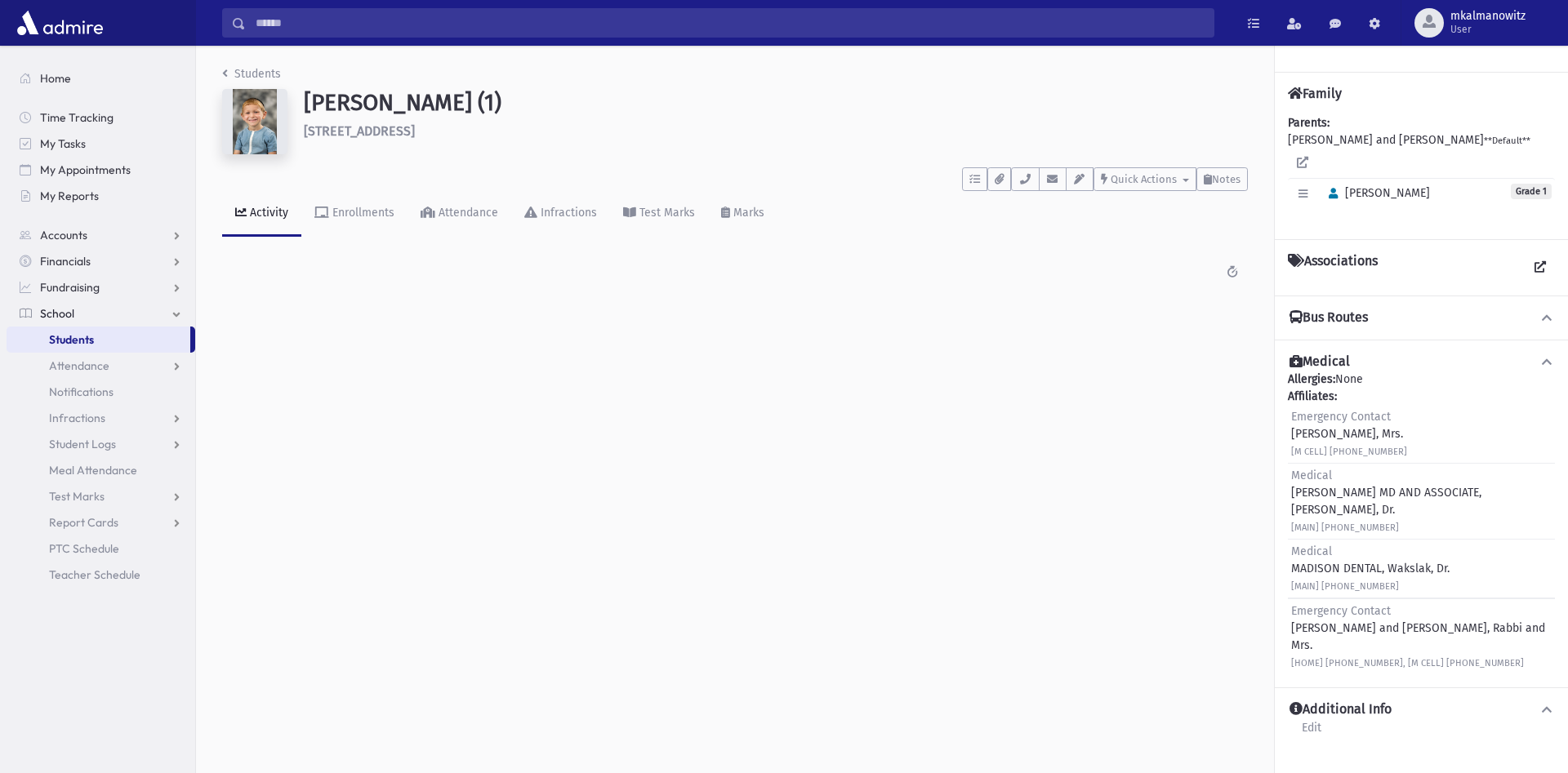
click at [1544, 359] on icon at bounding box center [1546, 362] width 15 height 12
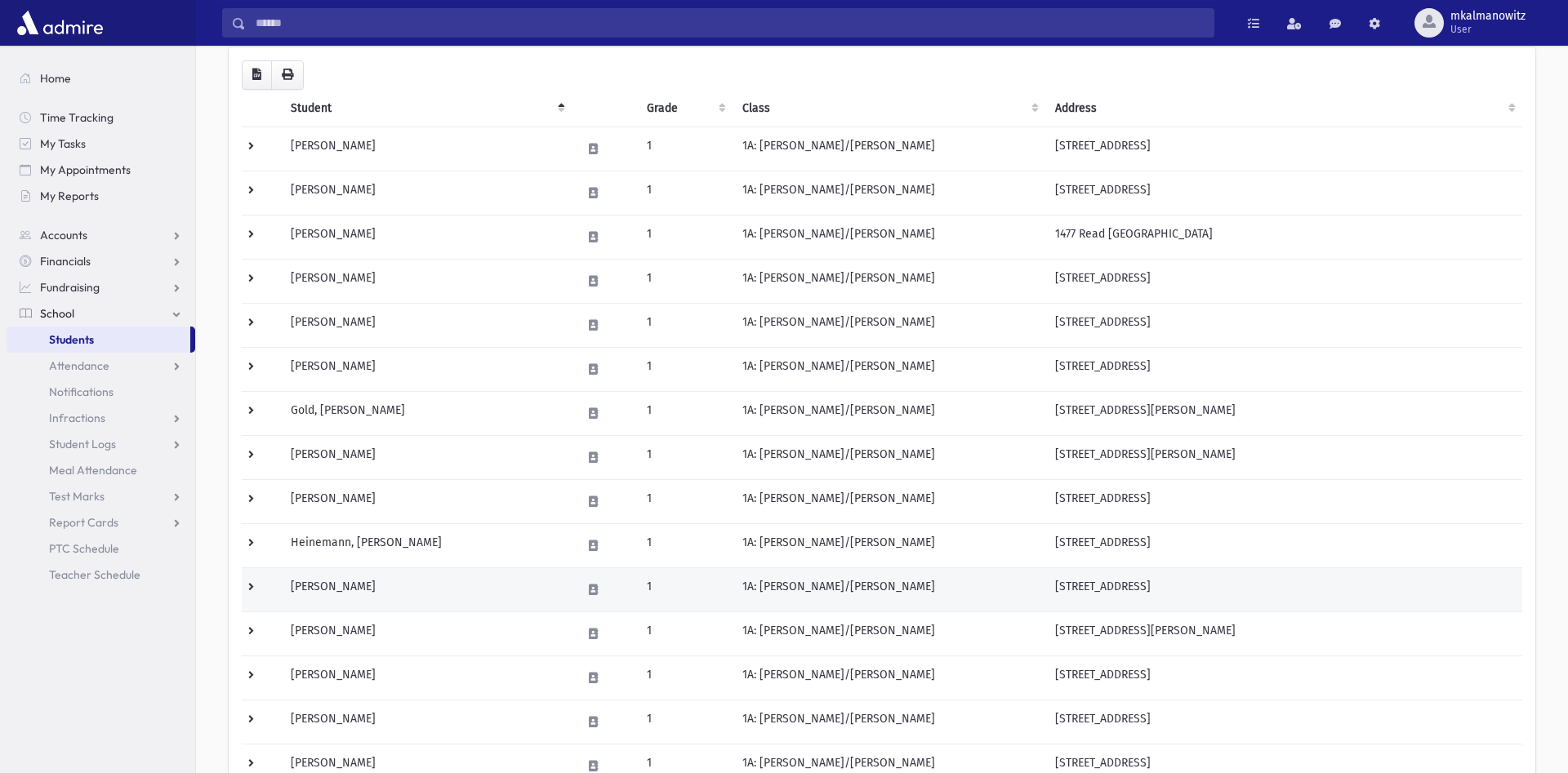
scroll to position [333, 0]
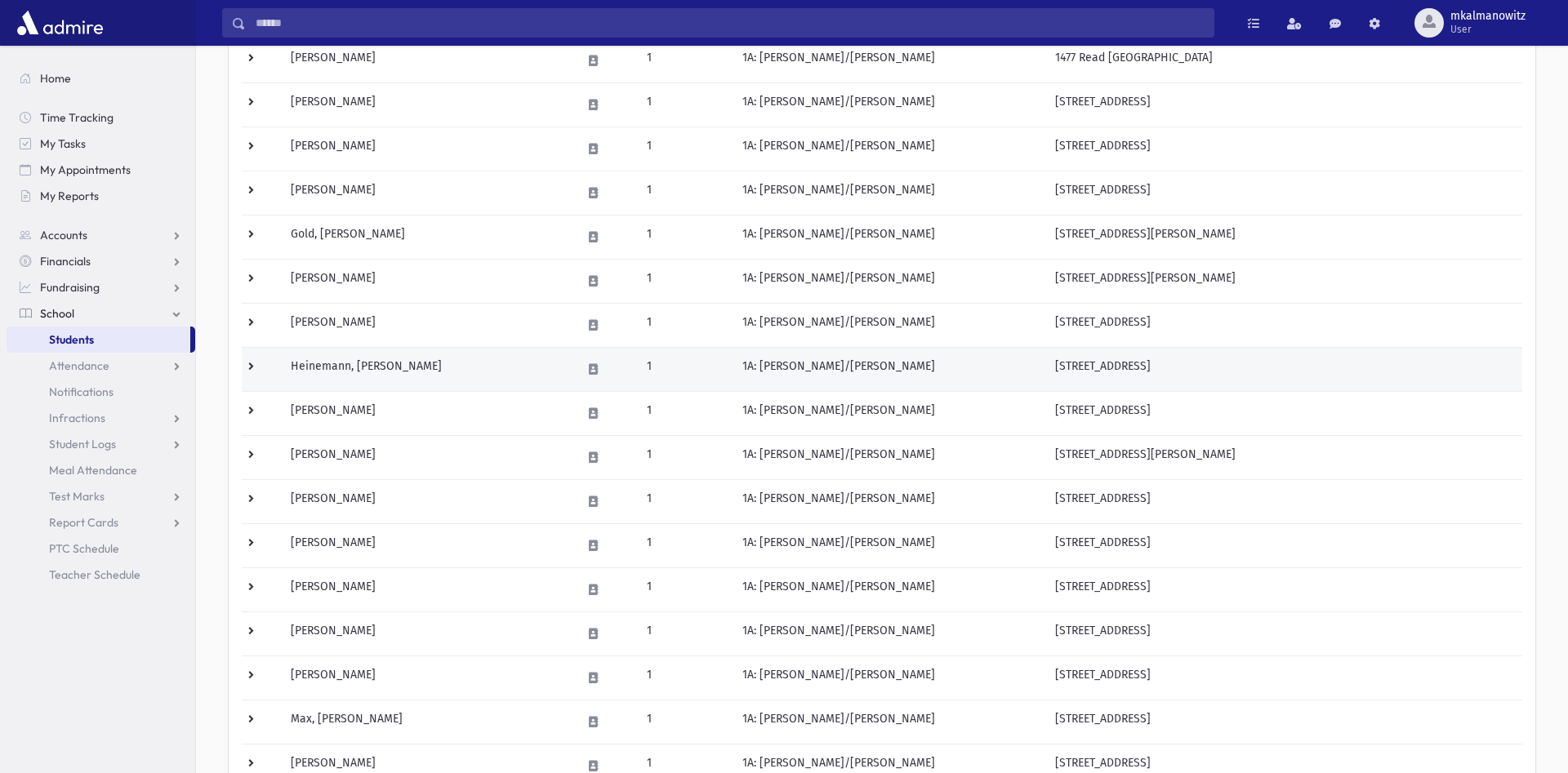
click at [245, 370] on td at bounding box center [261, 368] width 39 height 44
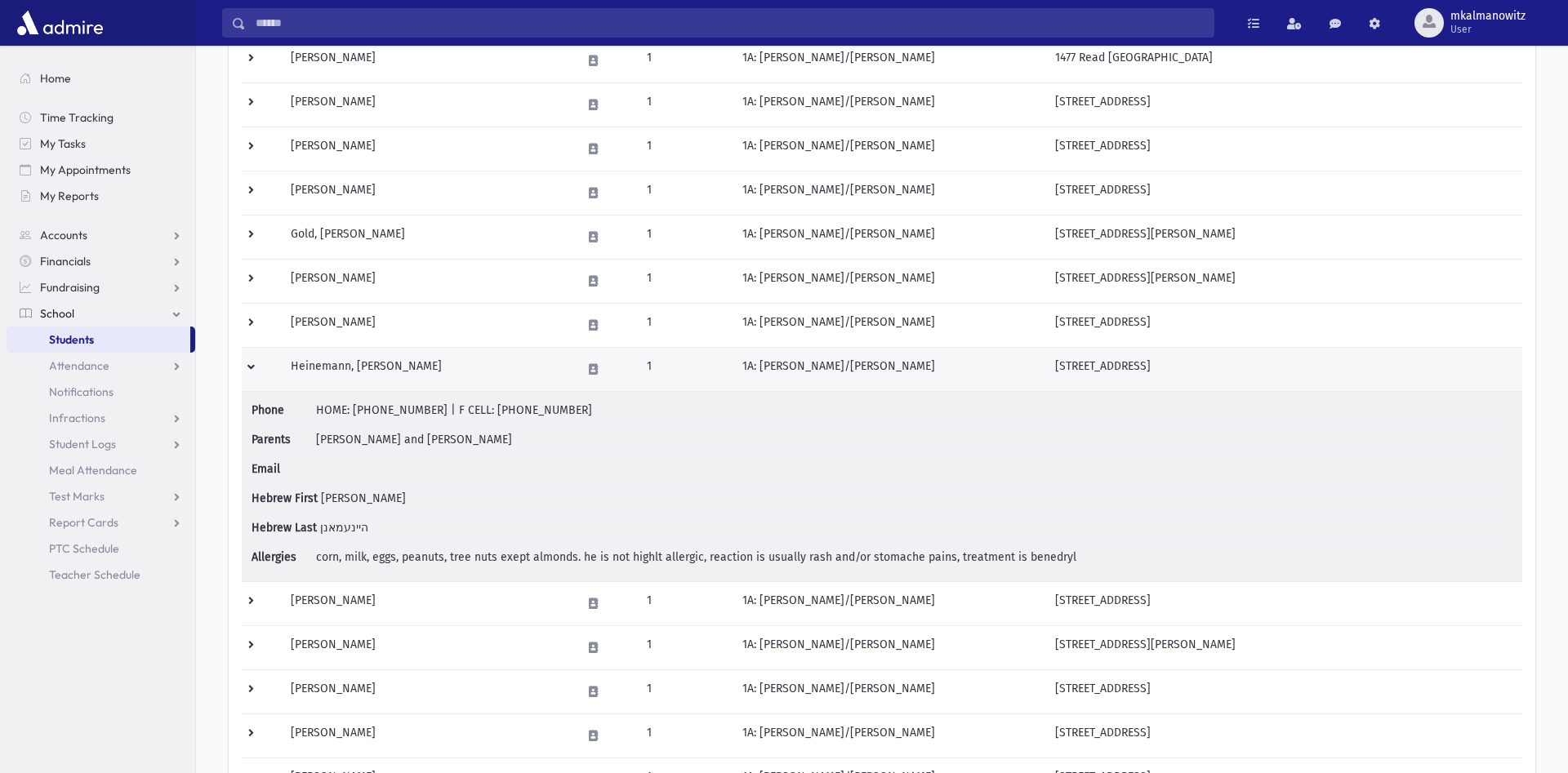
click at [253, 365] on td at bounding box center [261, 368] width 39 height 44
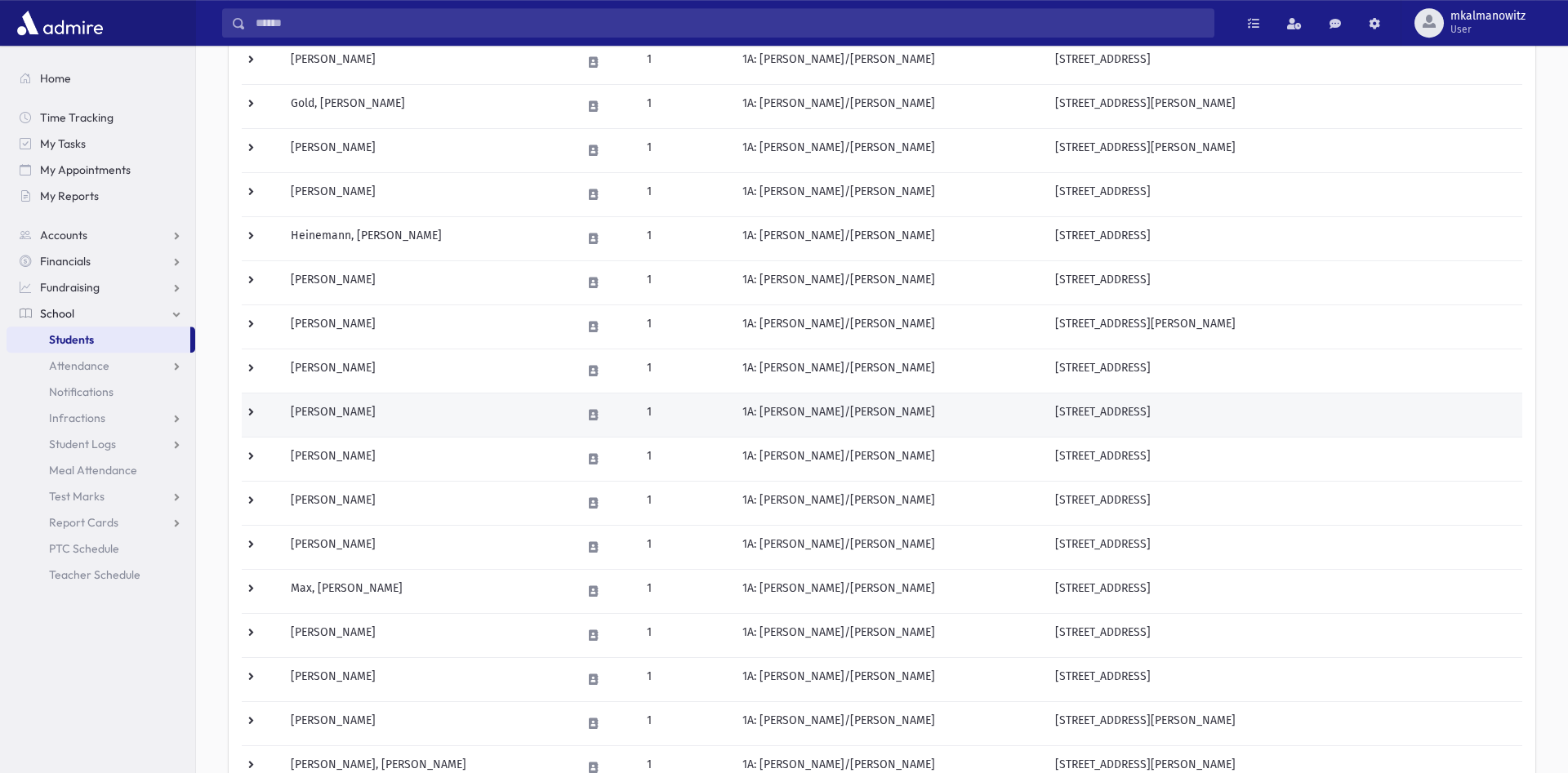
scroll to position [499, 0]
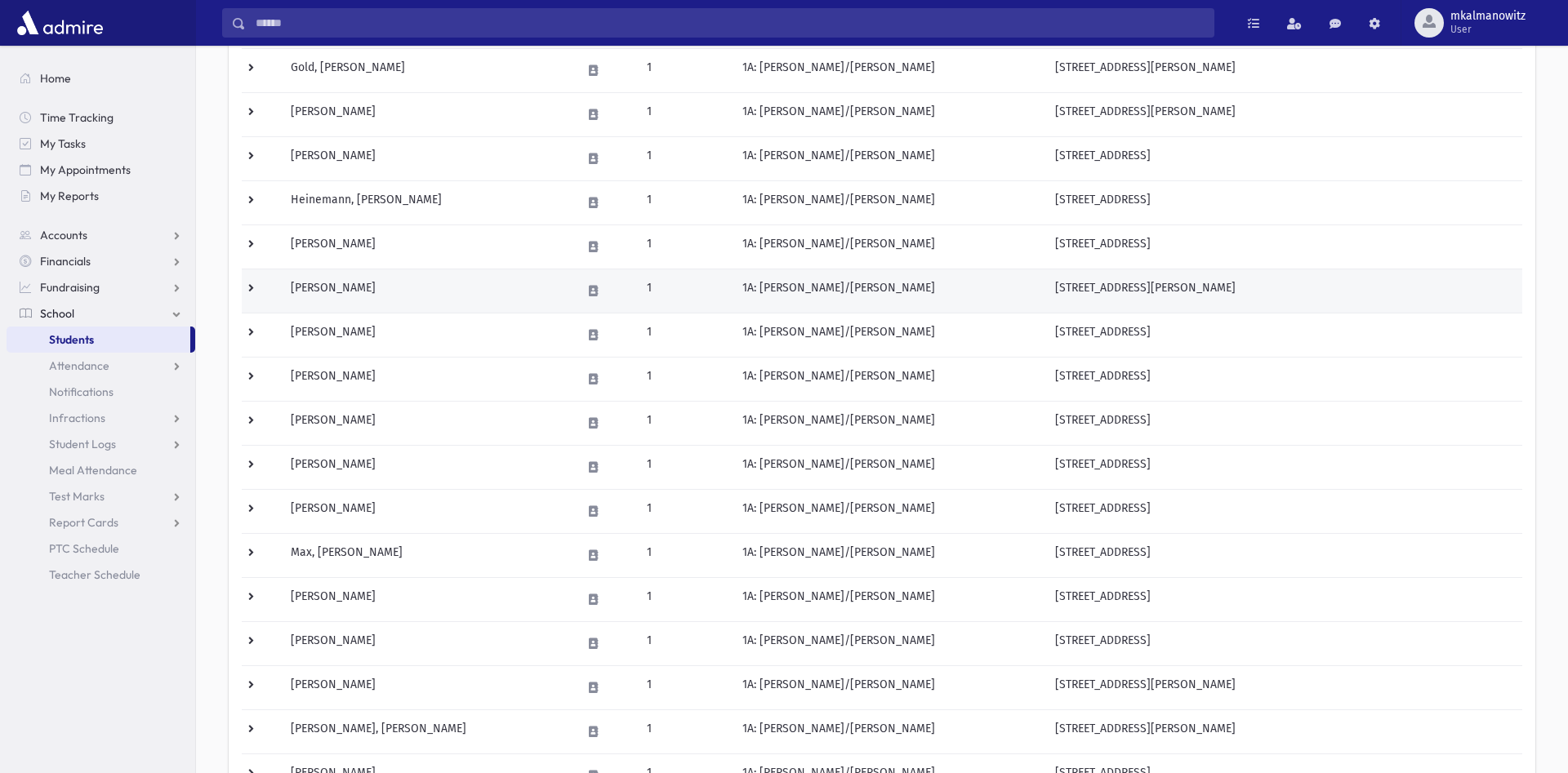
click at [251, 287] on td at bounding box center [261, 290] width 39 height 44
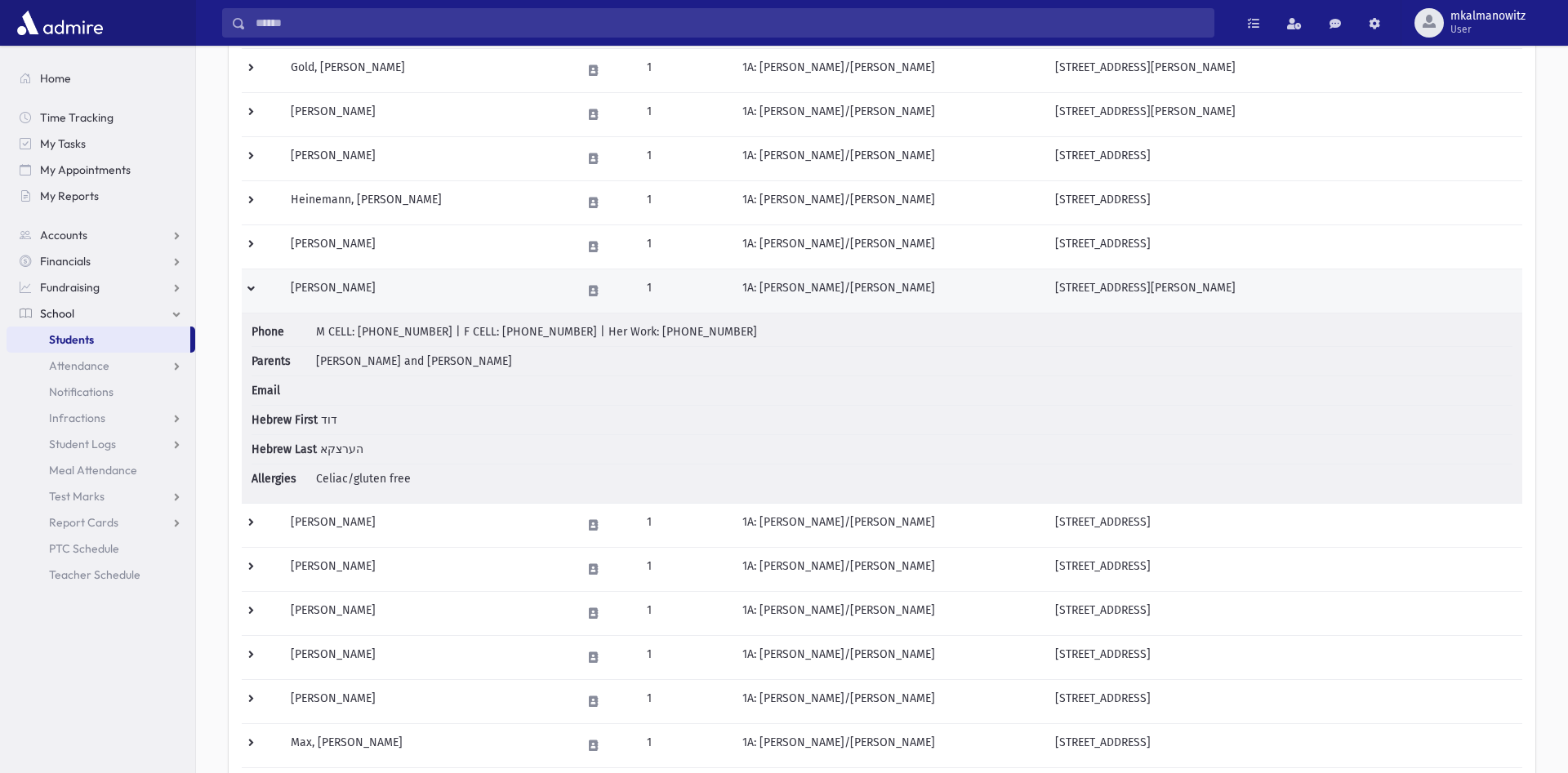
click at [251, 287] on td at bounding box center [261, 290] width 39 height 44
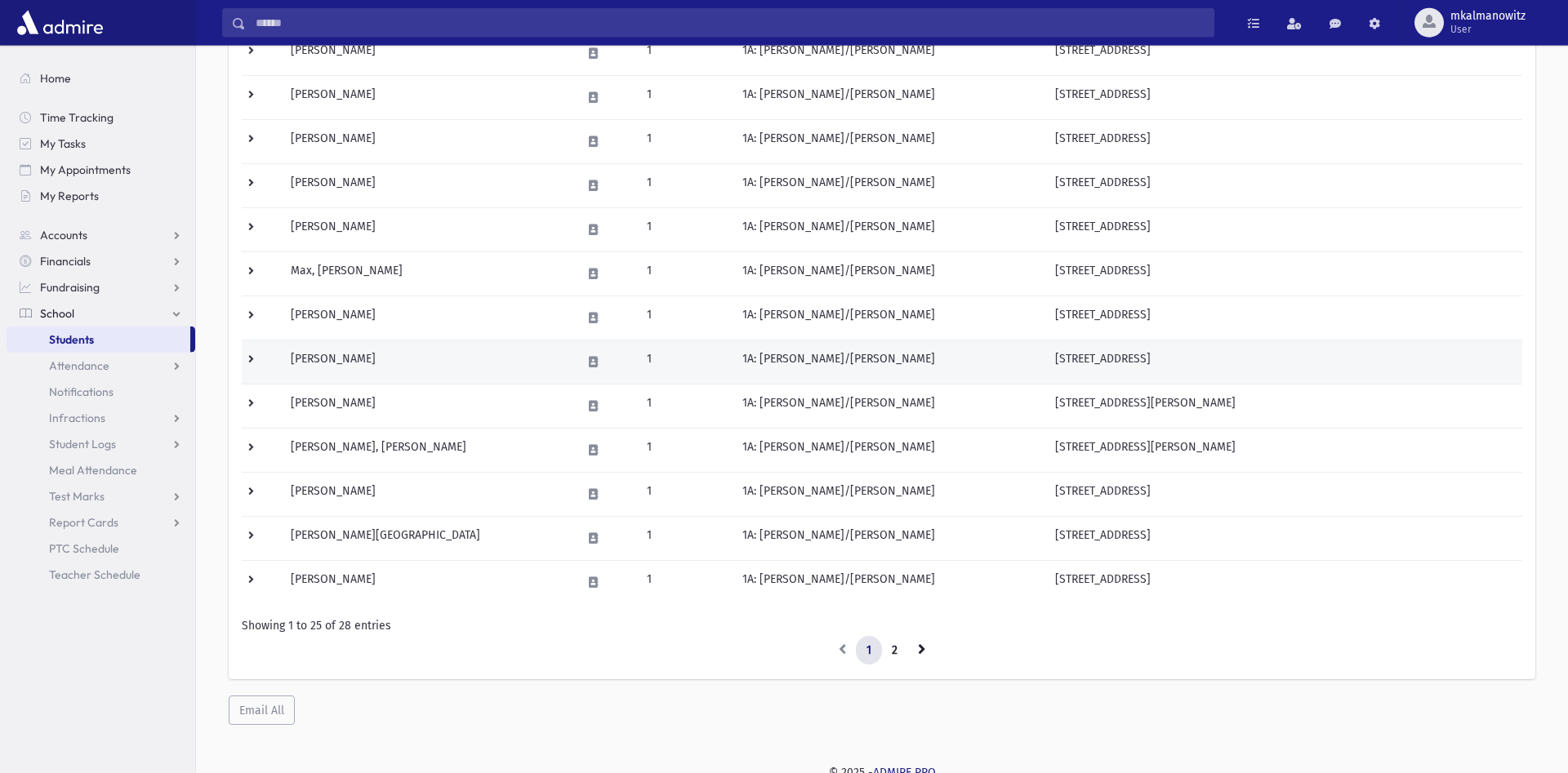
scroll to position [790, 0]
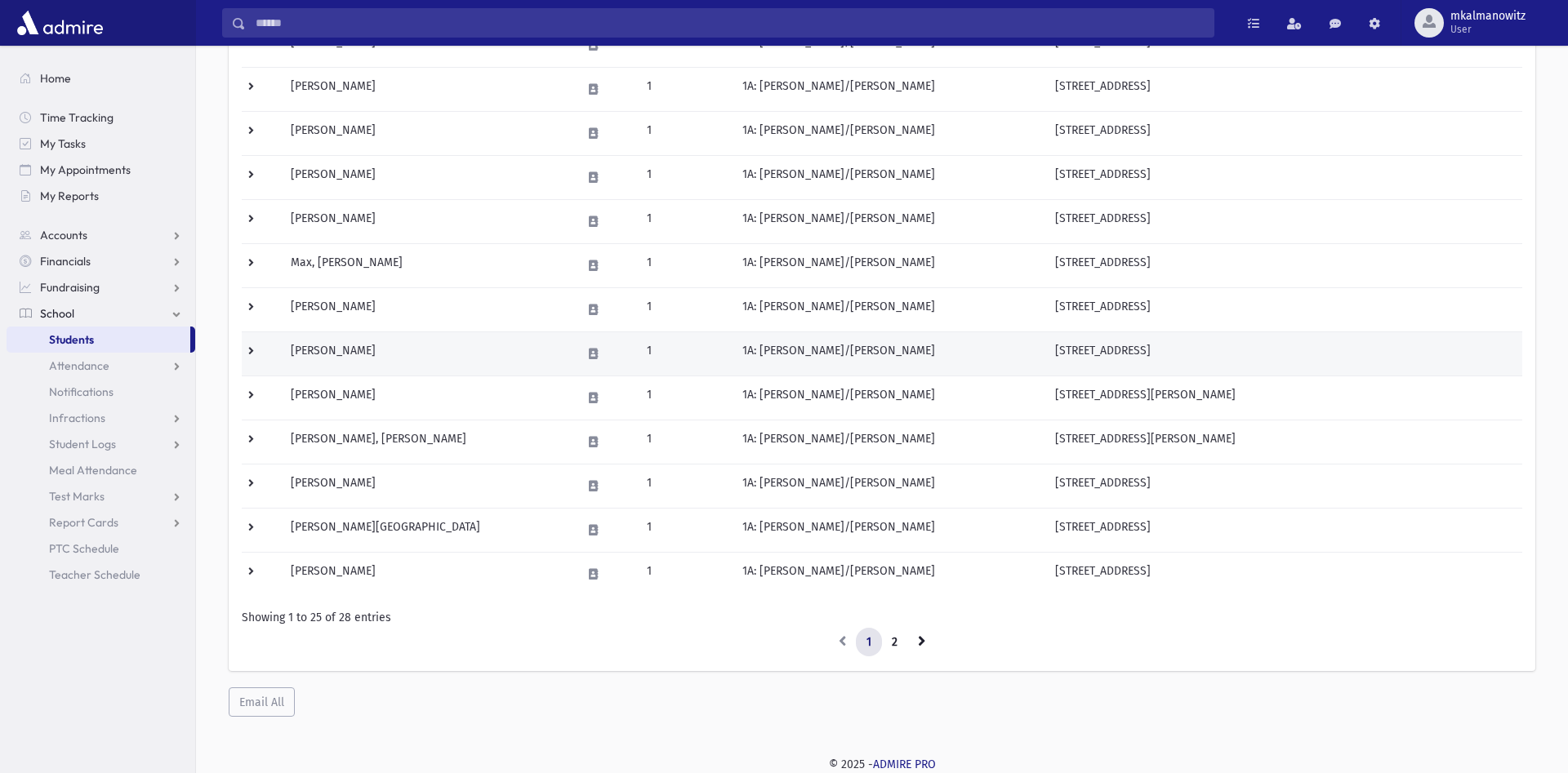
click at [251, 349] on td at bounding box center [261, 353] width 39 height 44
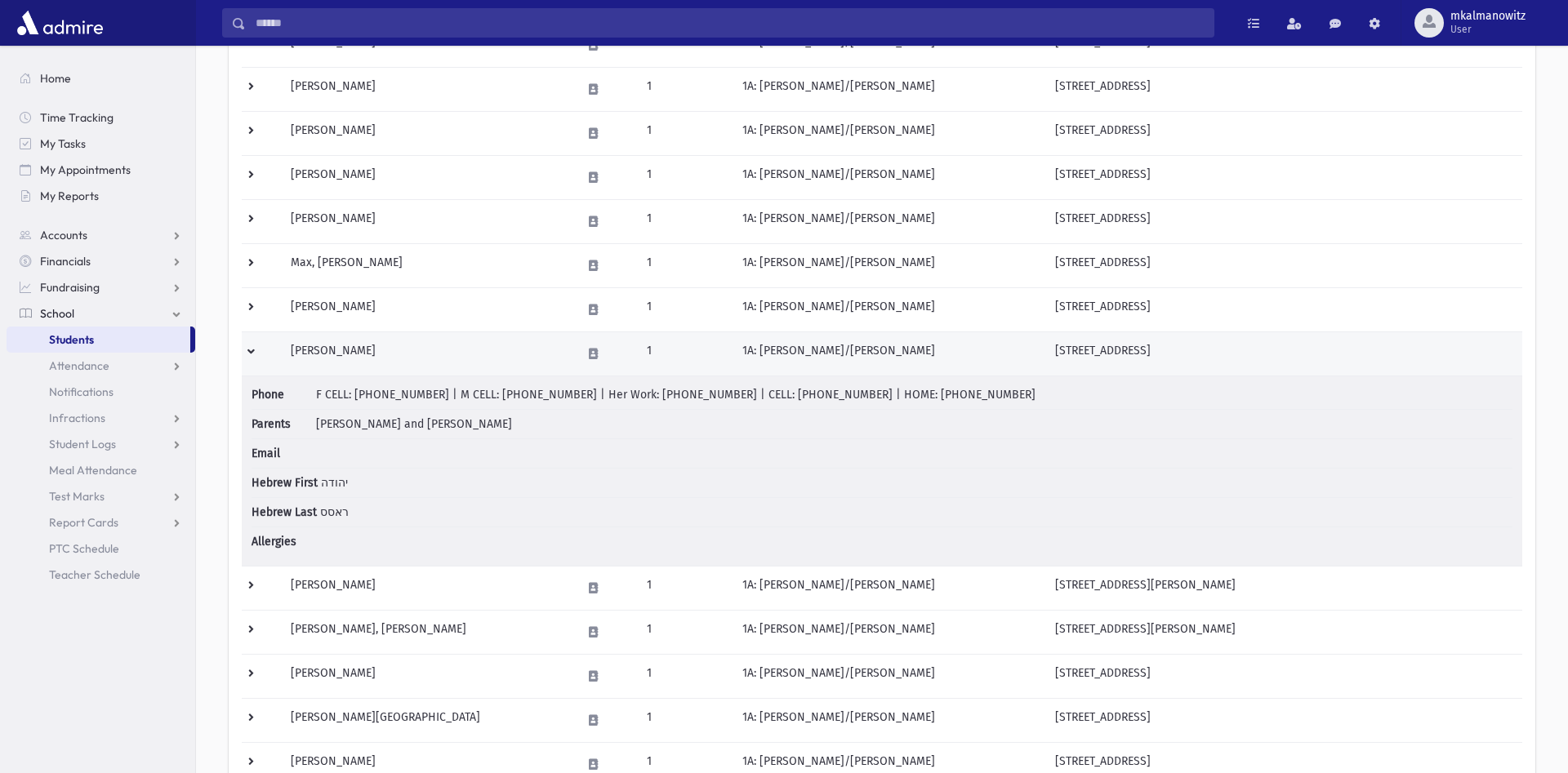
click at [249, 348] on td at bounding box center [261, 353] width 39 height 44
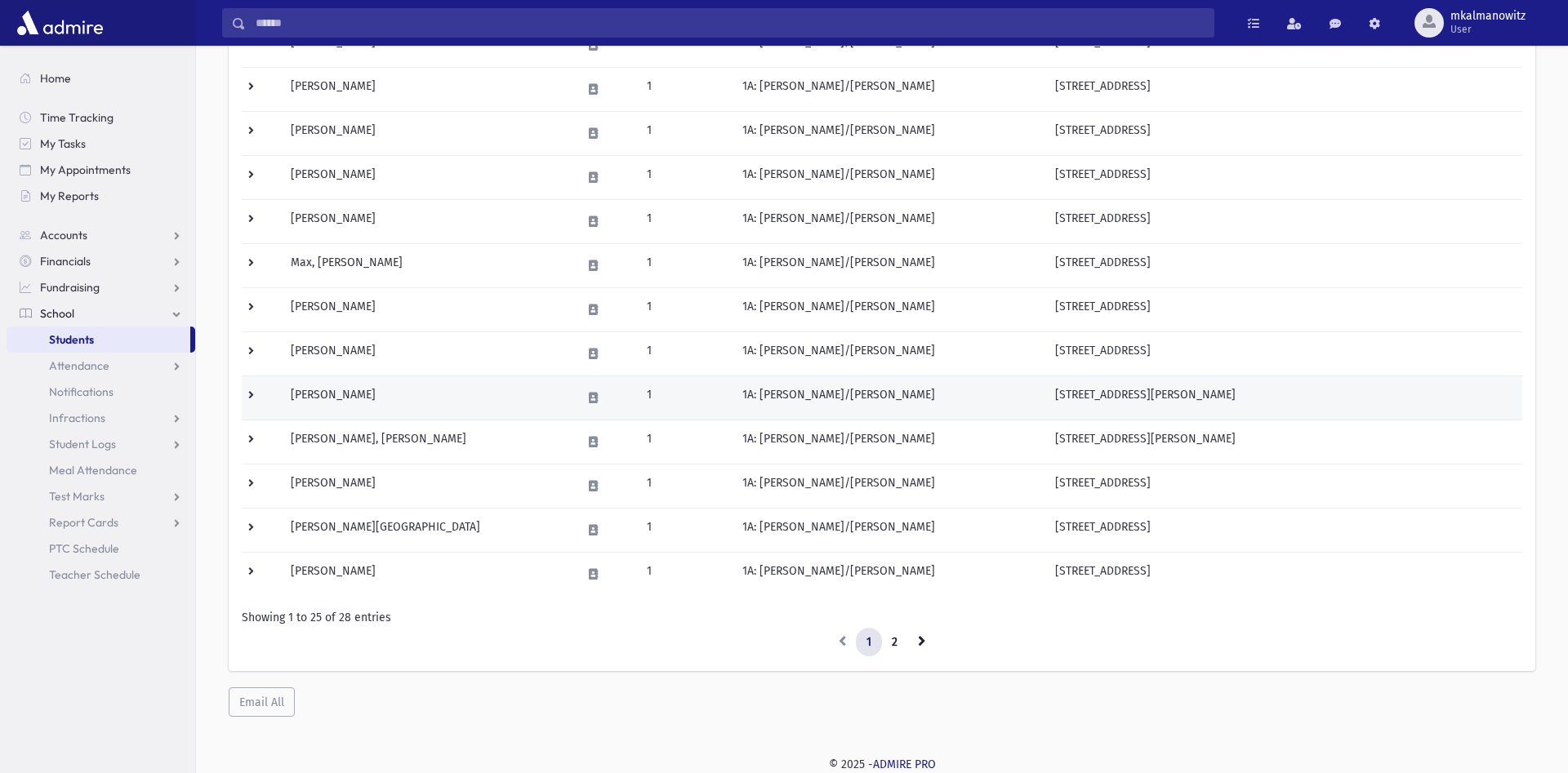
click at [250, 397] on td at bounding box center [261, 397] width 39 height 44
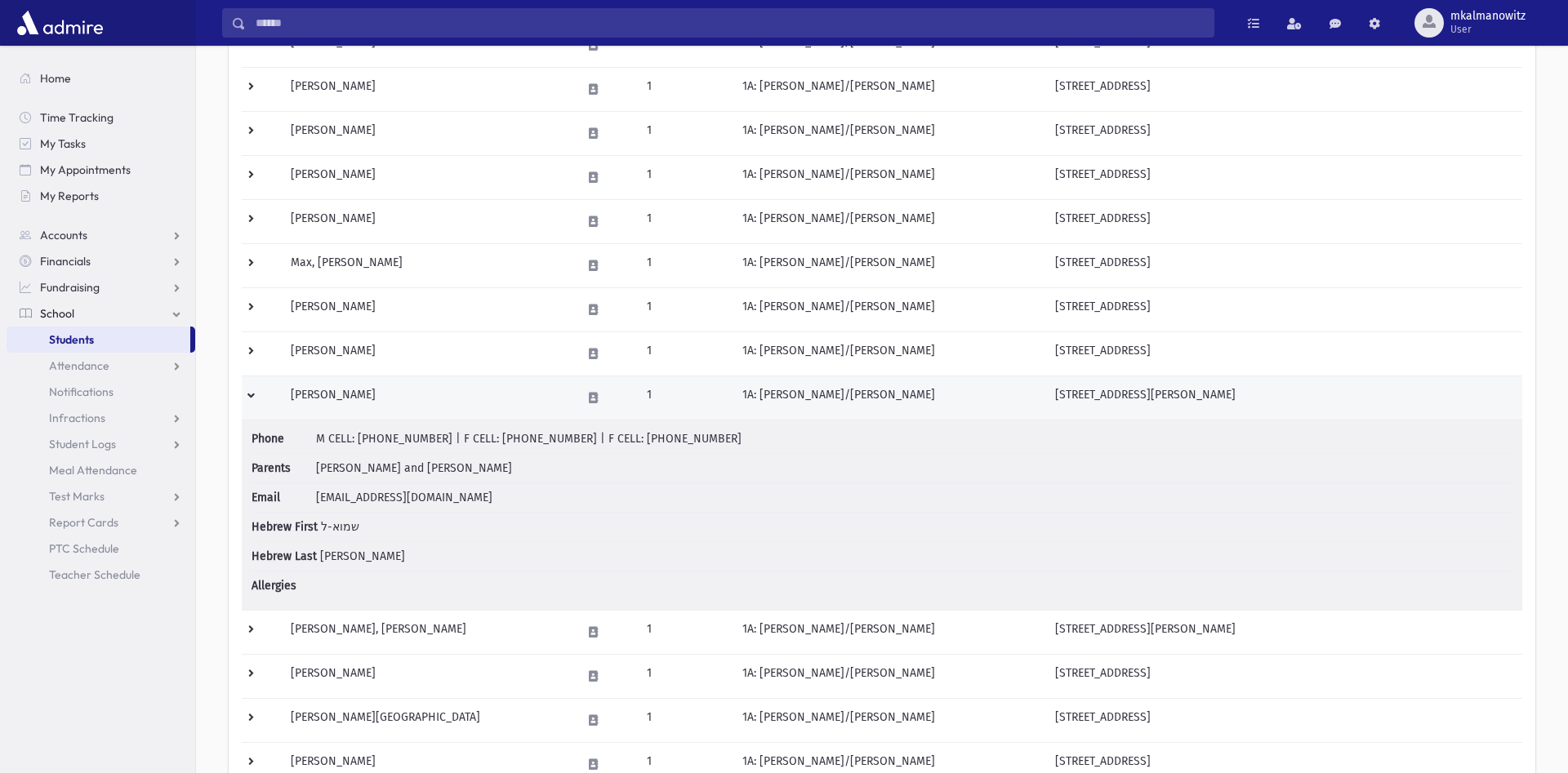
click at [250, 397] on td at bounding box center [261, 397] width 39 height 44
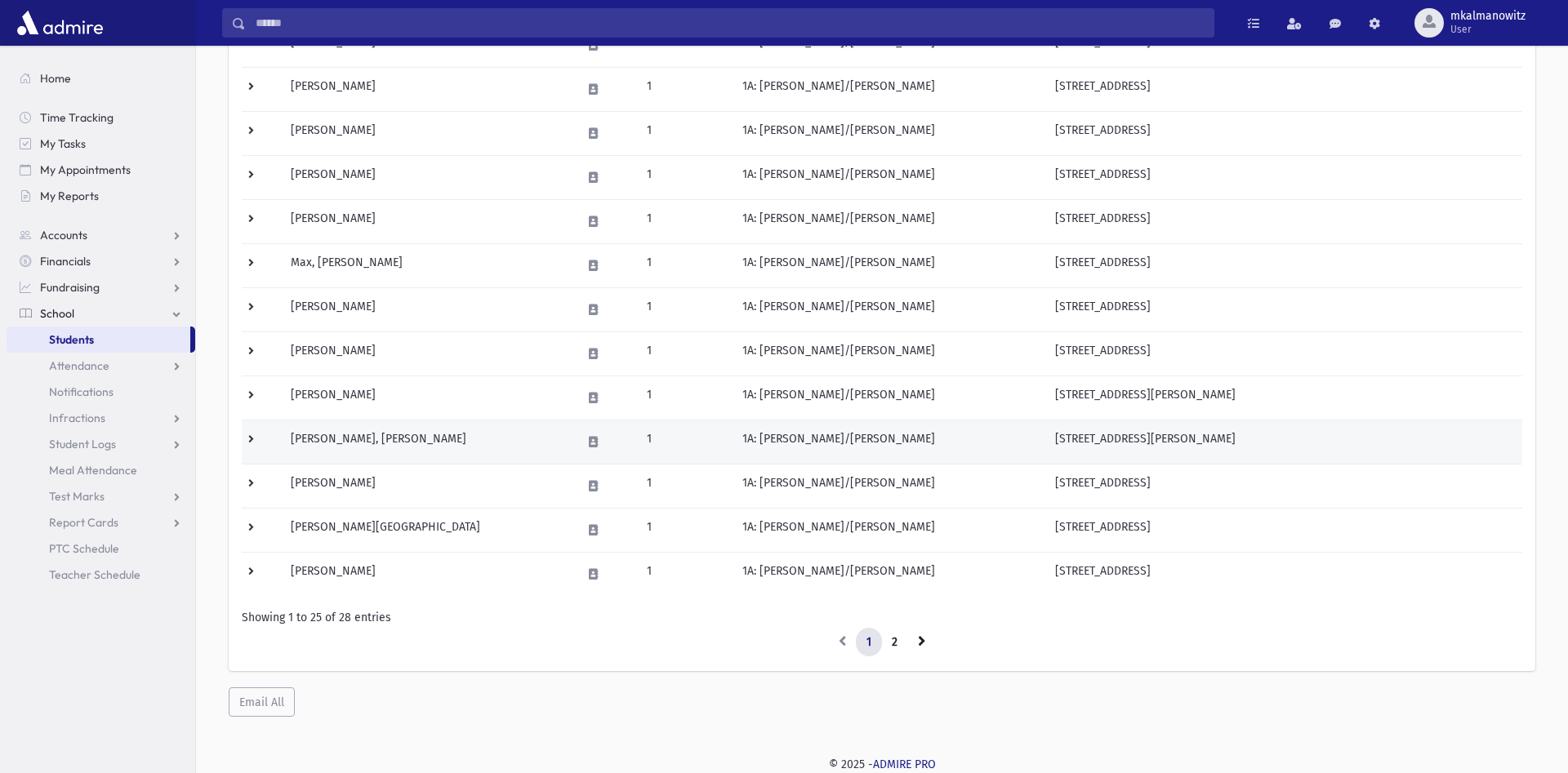
click at [251, 439] on td at bounding box center [261, 441] width 39 height 44
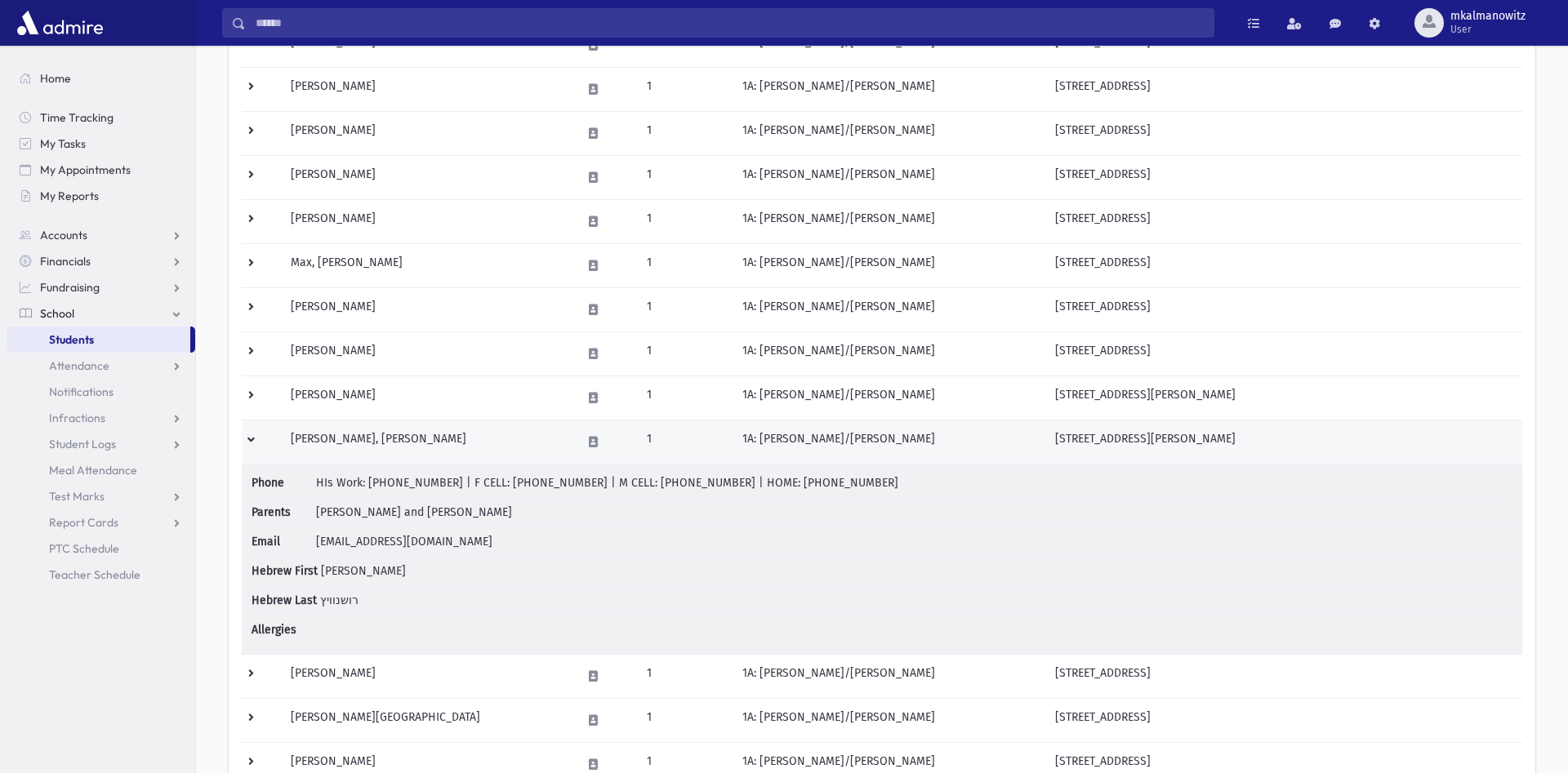
click at [251, 439] on td at bounding box center [261, 441] width 39 height 44
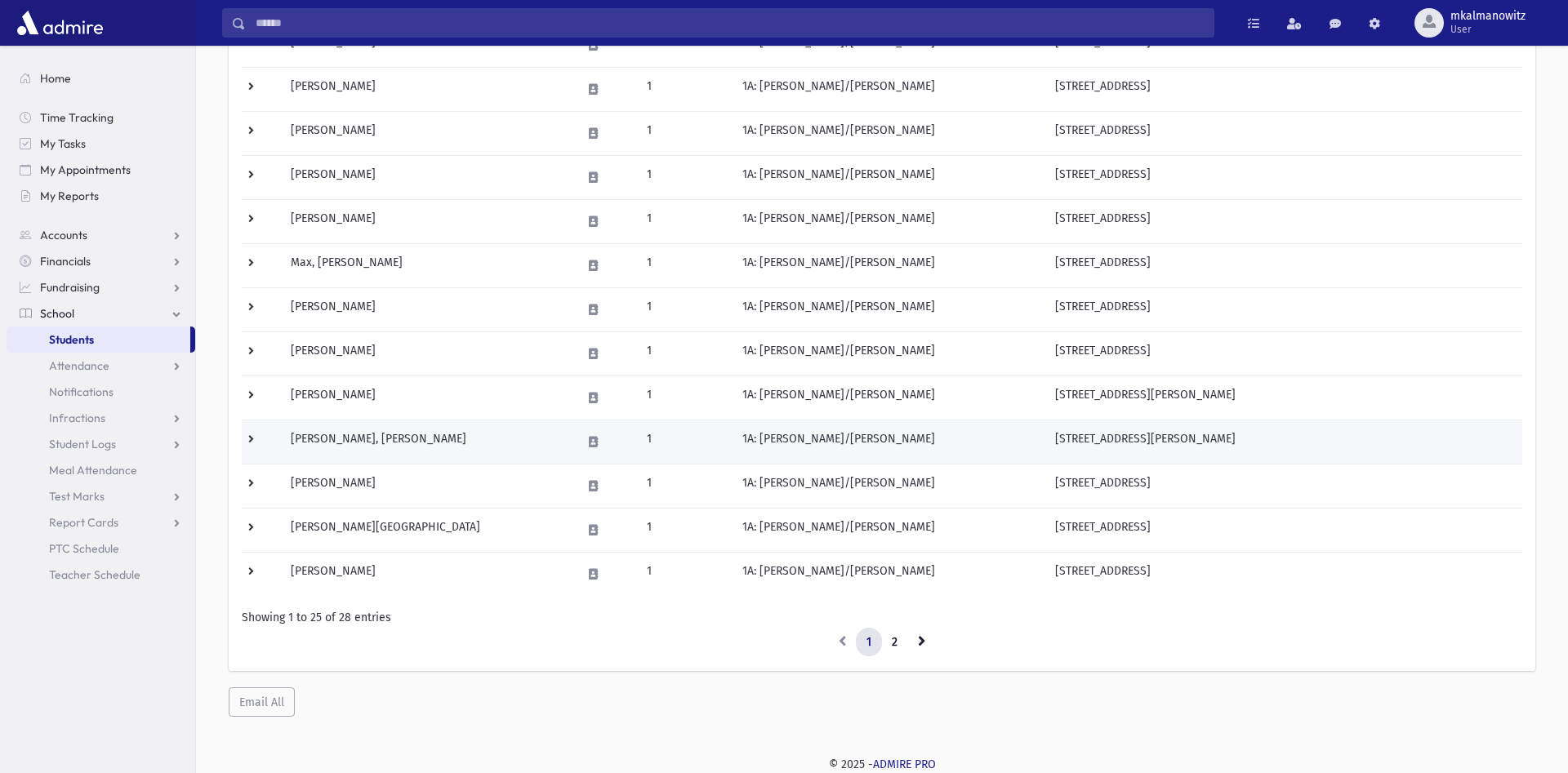
click at [248, 440] on td at bounding box center [261, 441] width 39 height 44
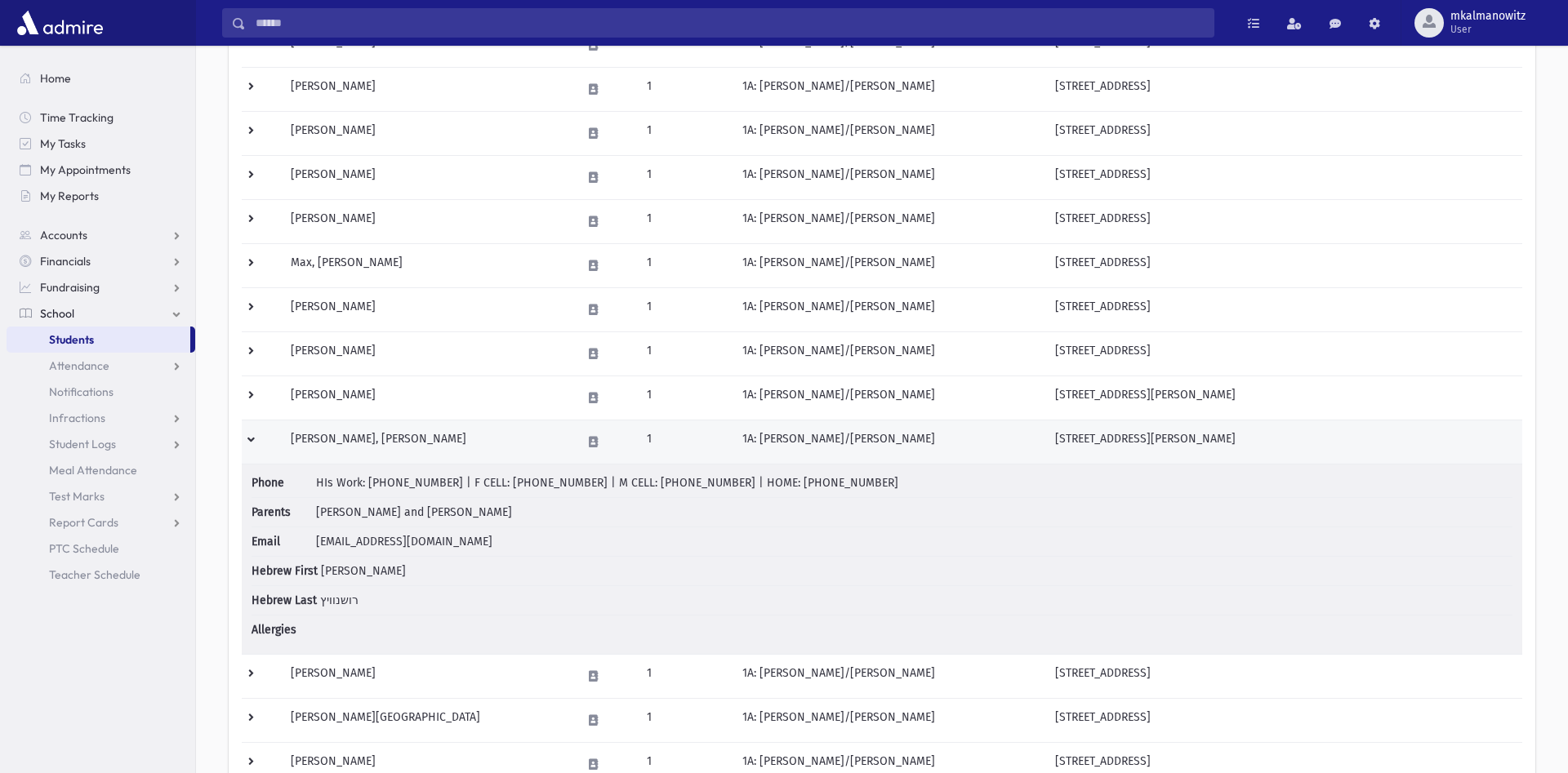
click at [249, 440] on td at bounding box center [261, 441] width 39 height 44
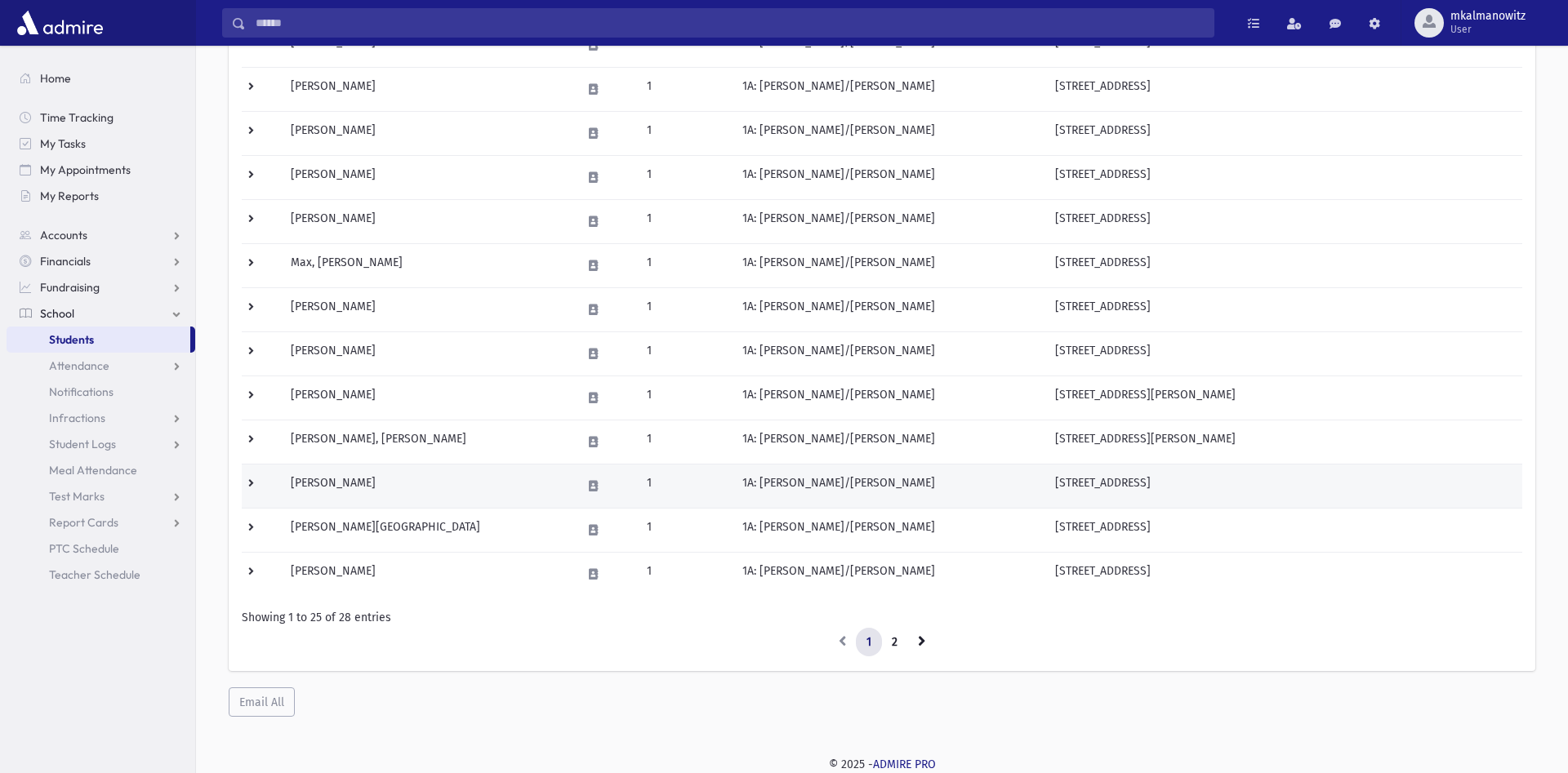
click at [248, 484] on td at bounding box center [261, 486] width 39 height 44
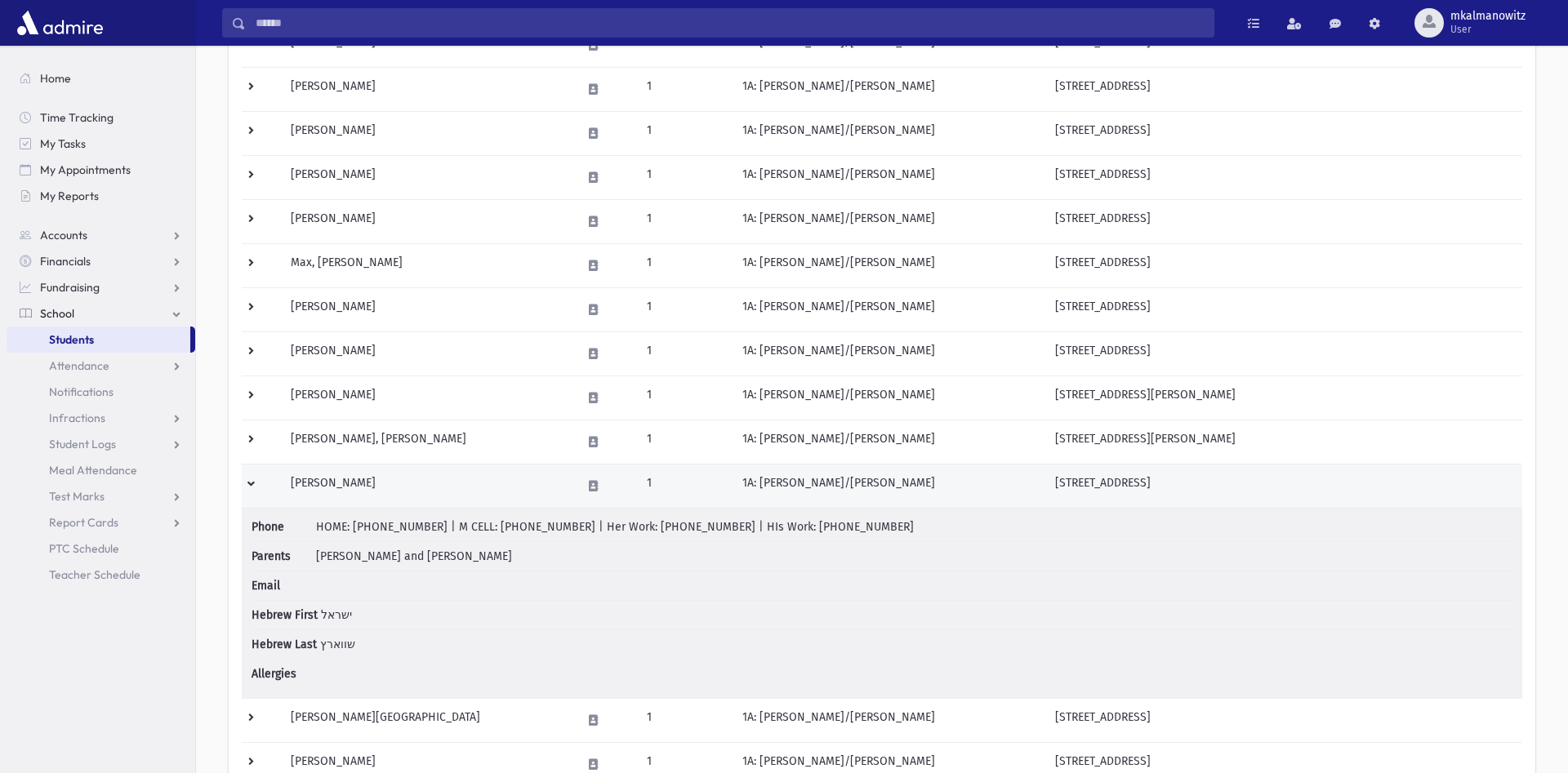
click at [248, 484] on td at bounding box center [261, 486] width 39 height 44
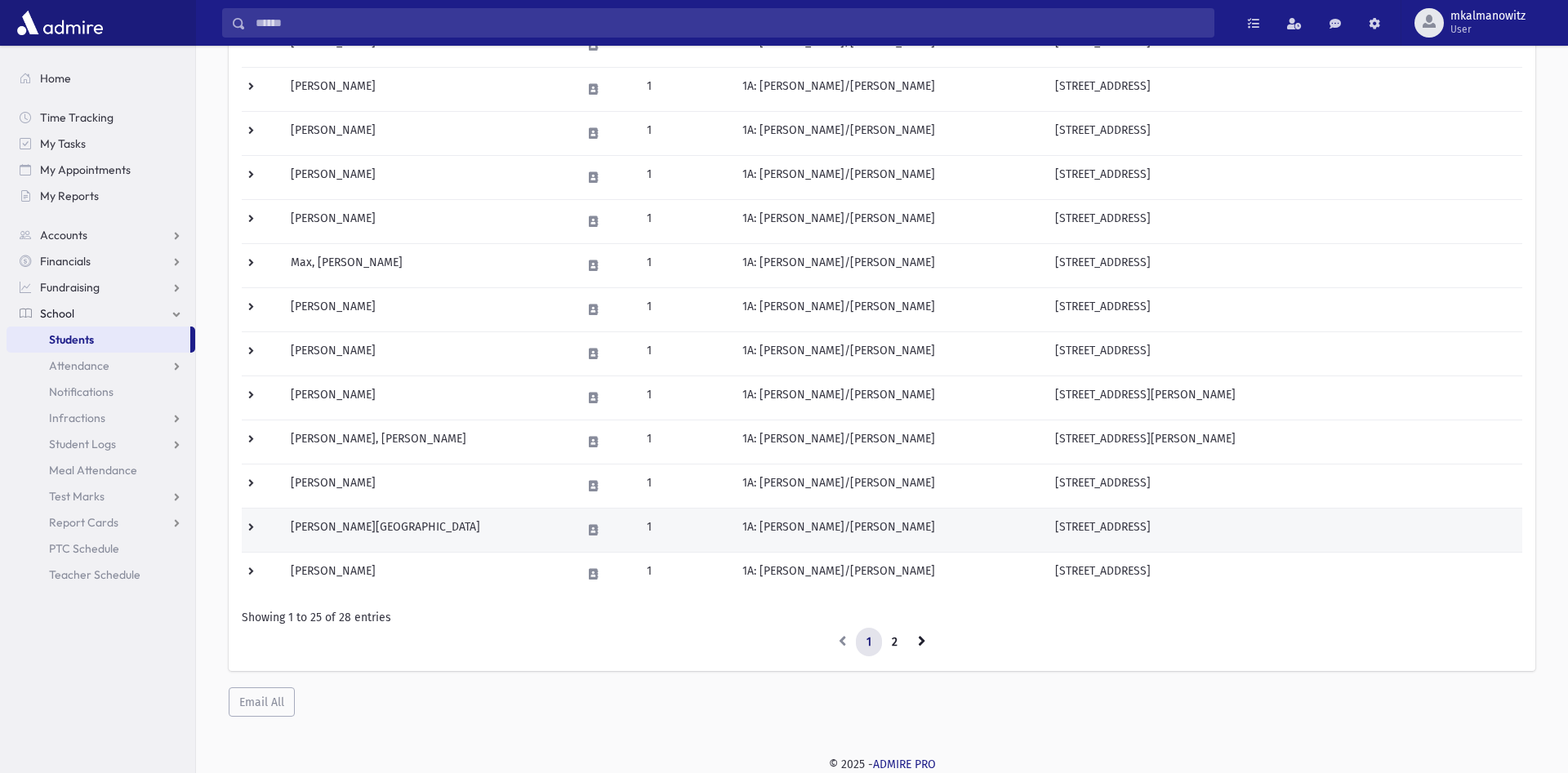
click at [246, 524] on td at bounding box center [261, 530] width 39 height 44
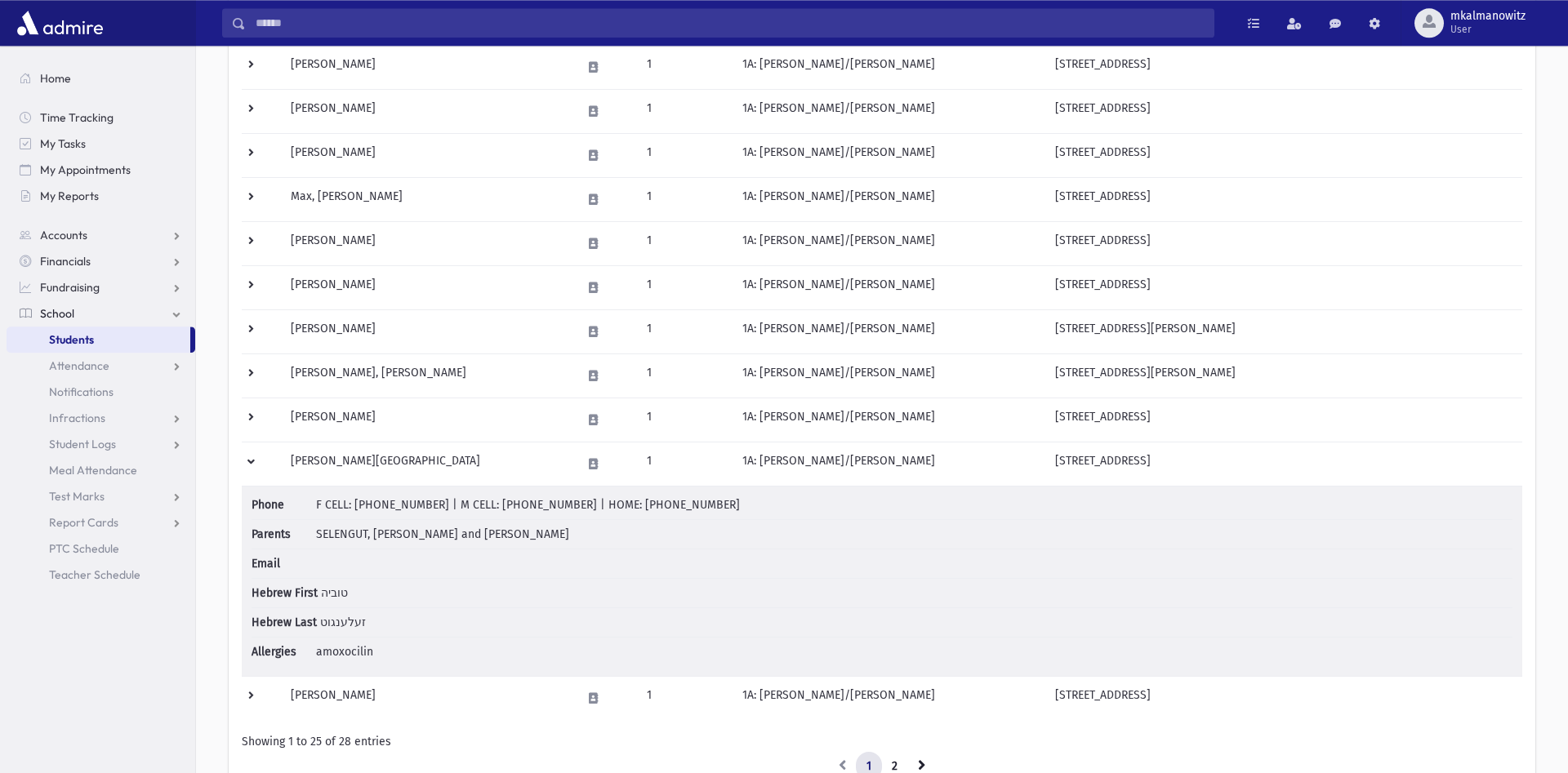
scroll to position [956, 0]
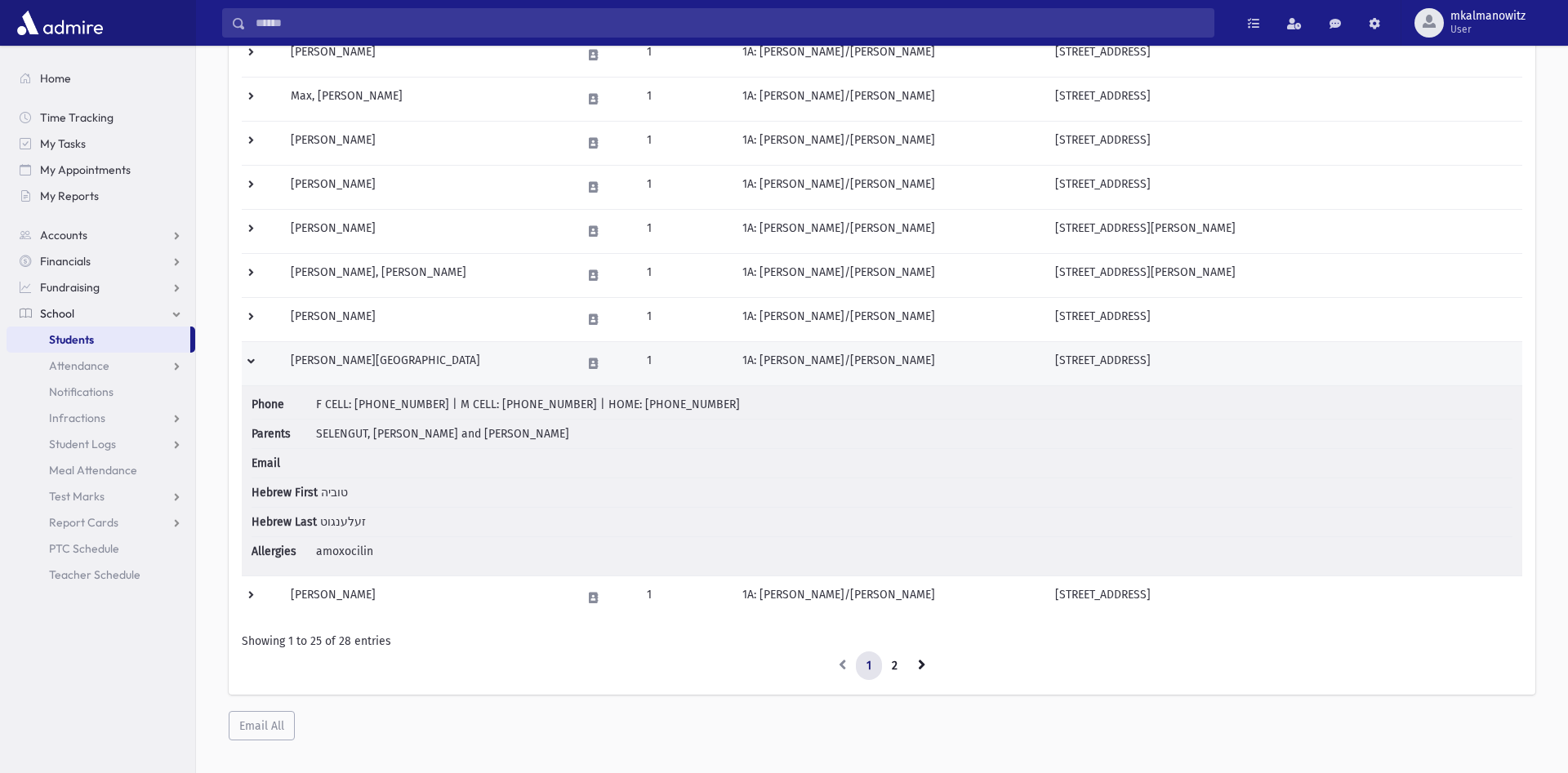
click at [252, 361] on td at bounding box center [261, 363] width 39 height 44
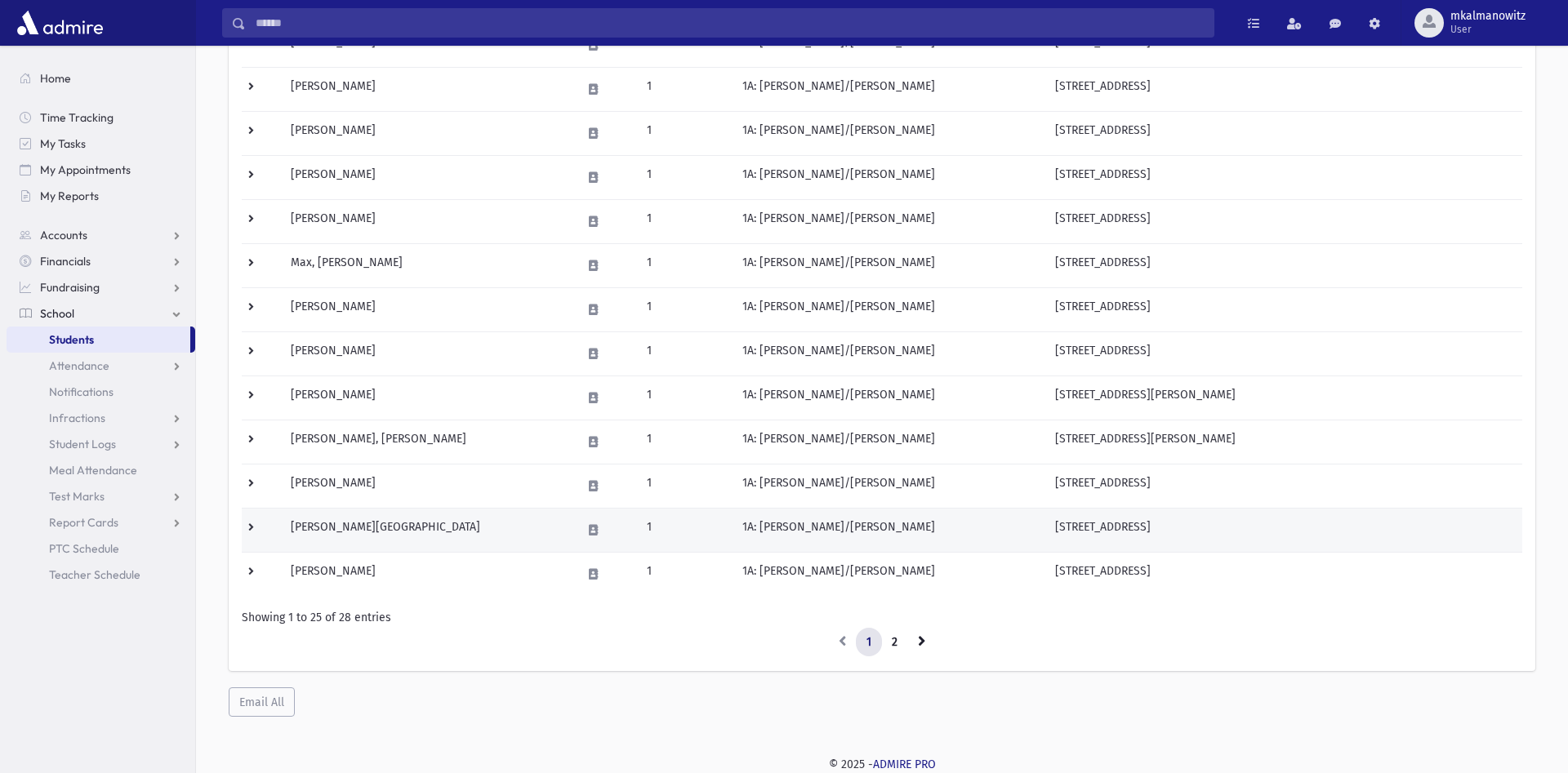
scroll to position [790, 0]
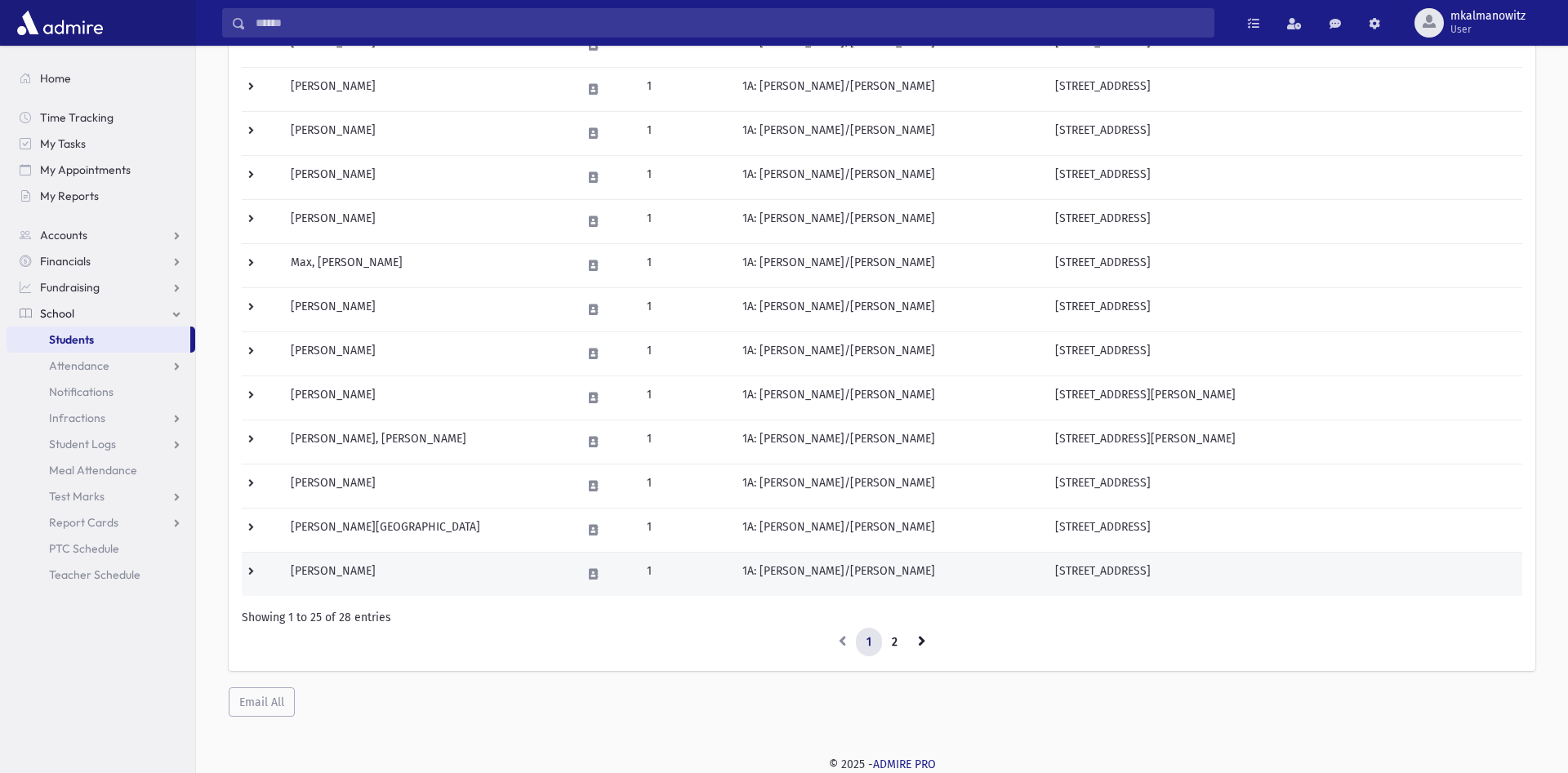
click at [251, 570] on td at bounding box center [261, 574] width 39 height 44
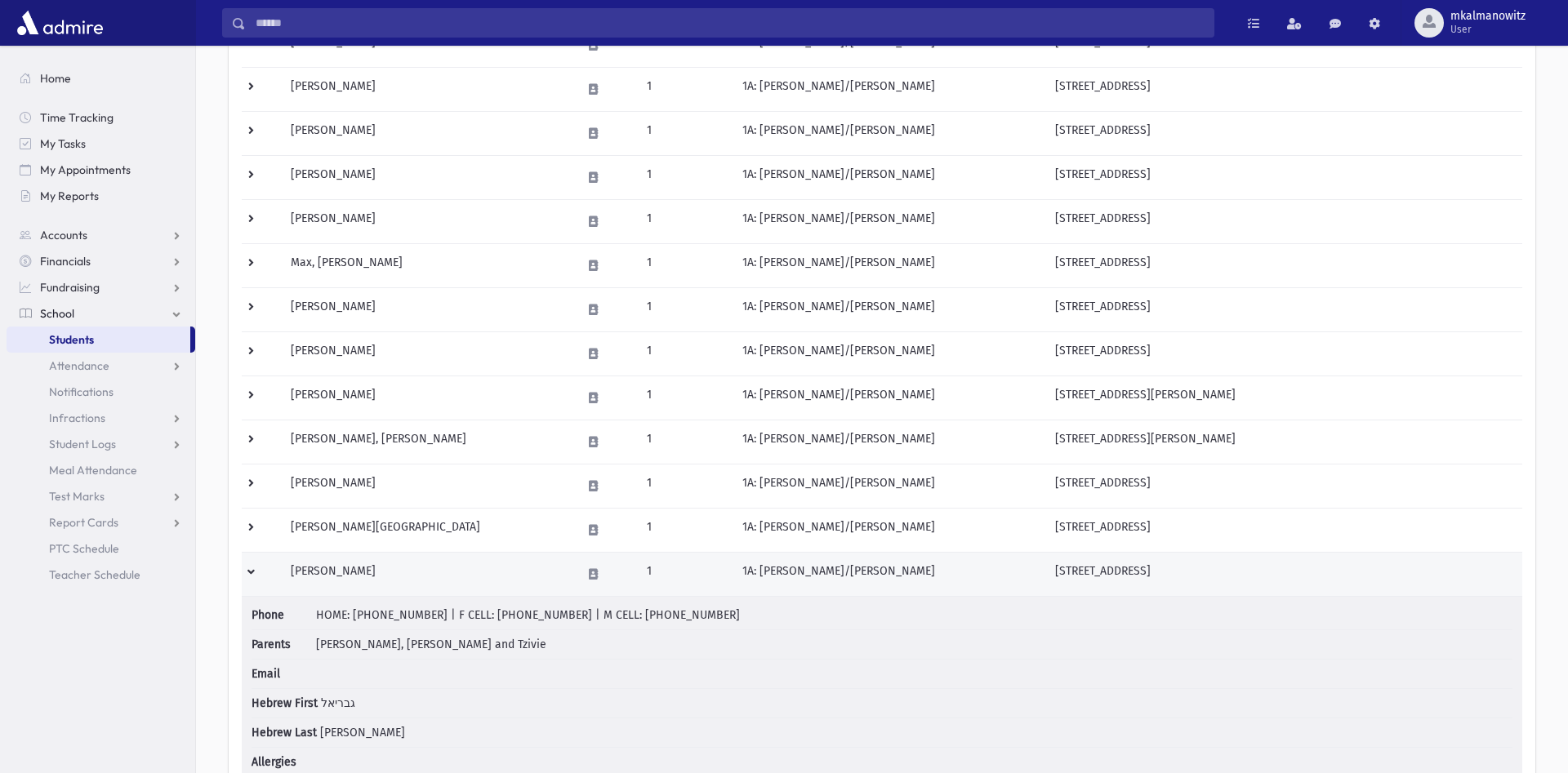
click at [251, 570] on td at bounding box center [261, 574] width 39 height 44
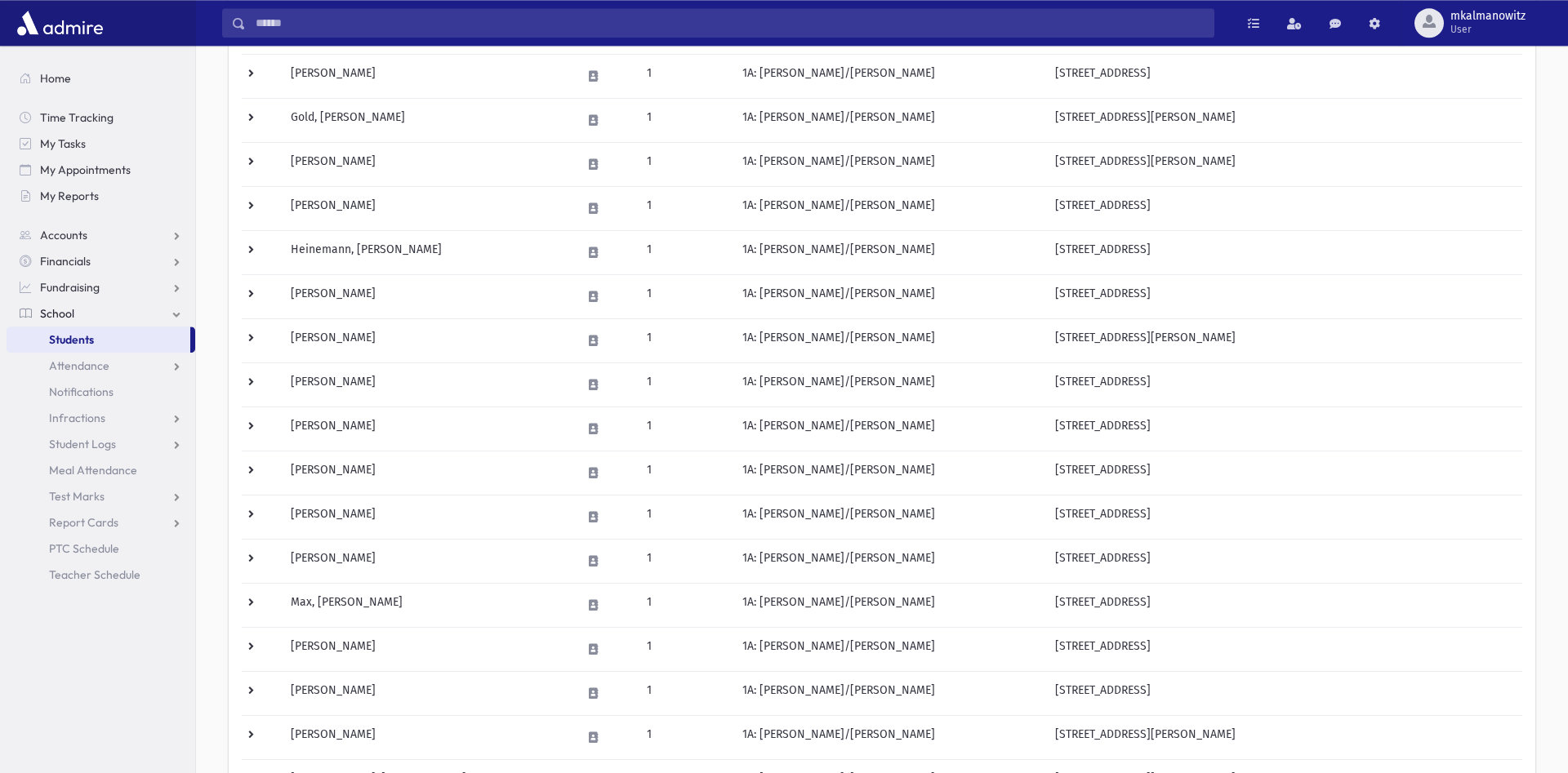
scroll to position [373, 0]
